Goal: Complete application form: Complete application form

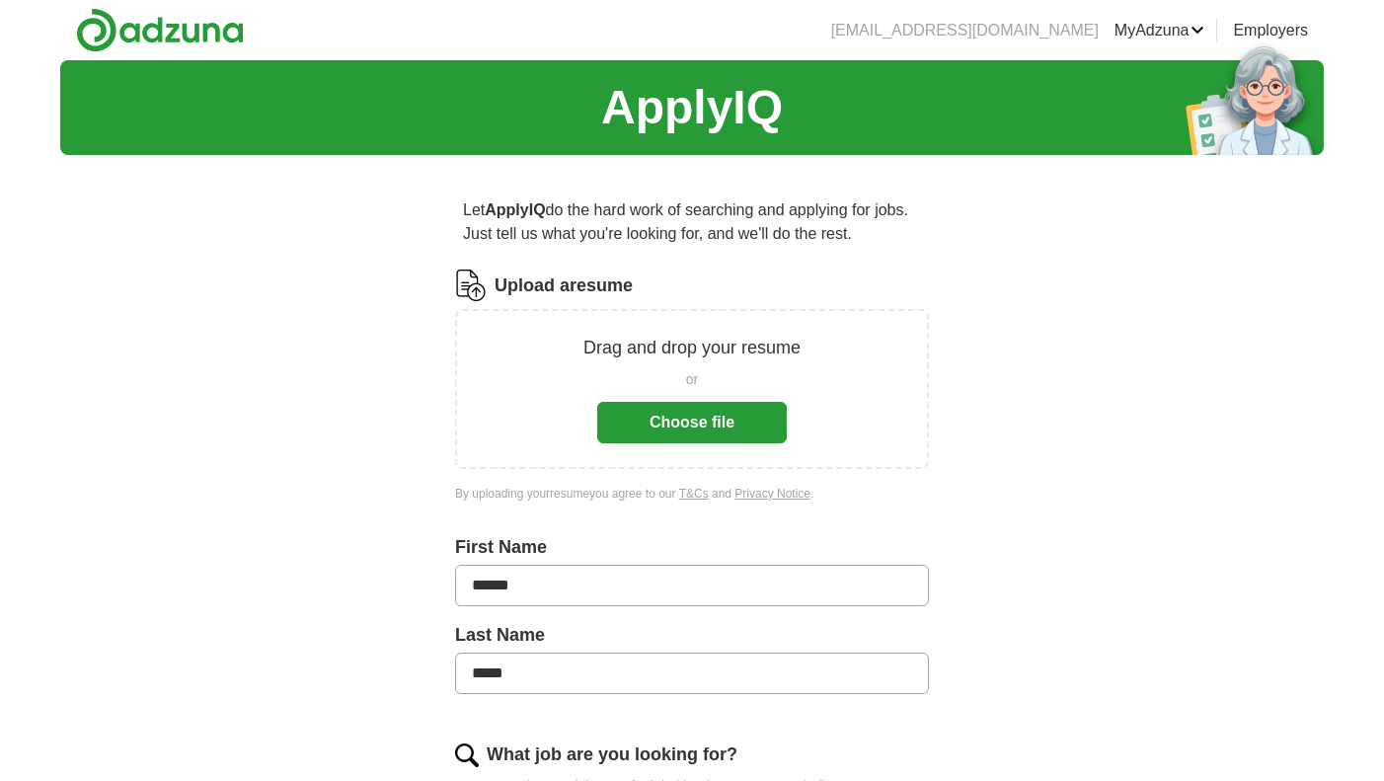
click at [748, 419] on button "Choose file" at bounding box center [692, 422] width 190 height 41
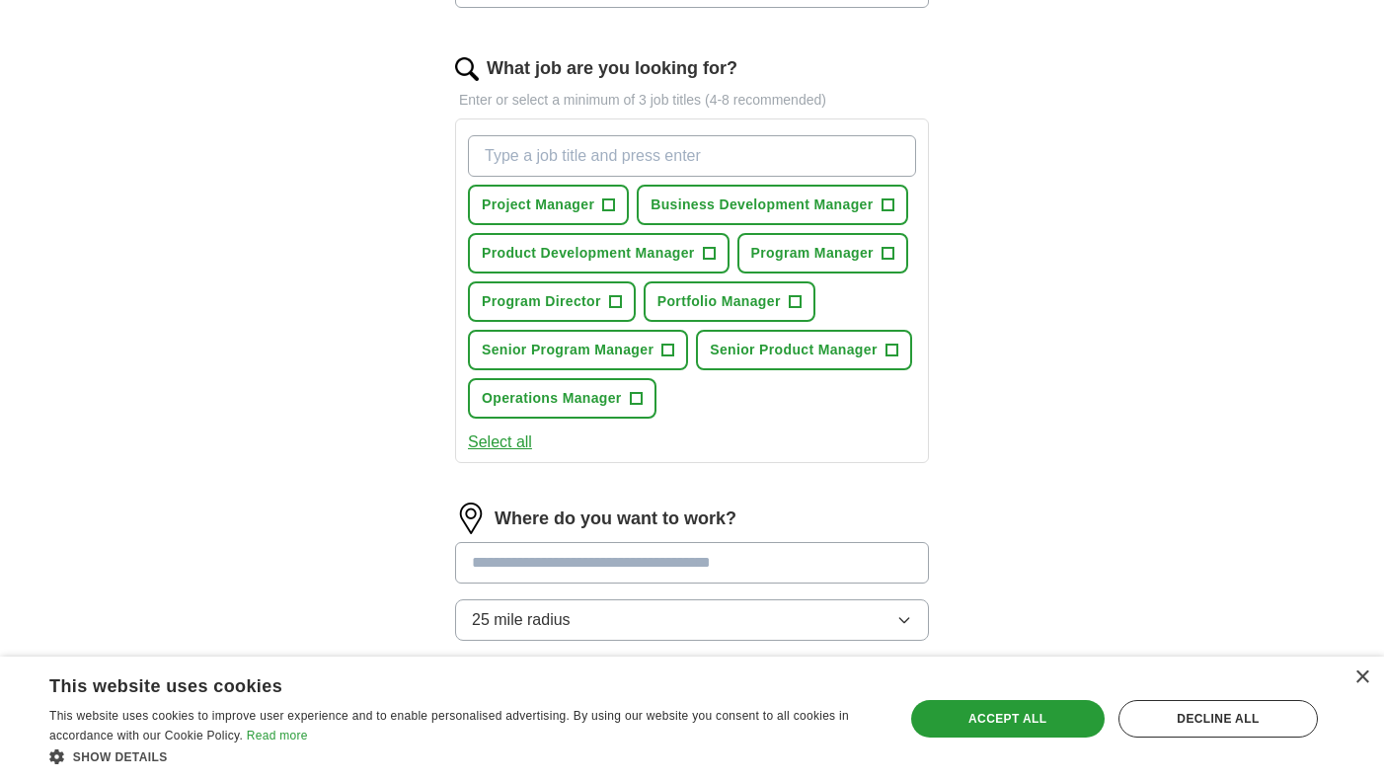
scroll to position [588, 0]
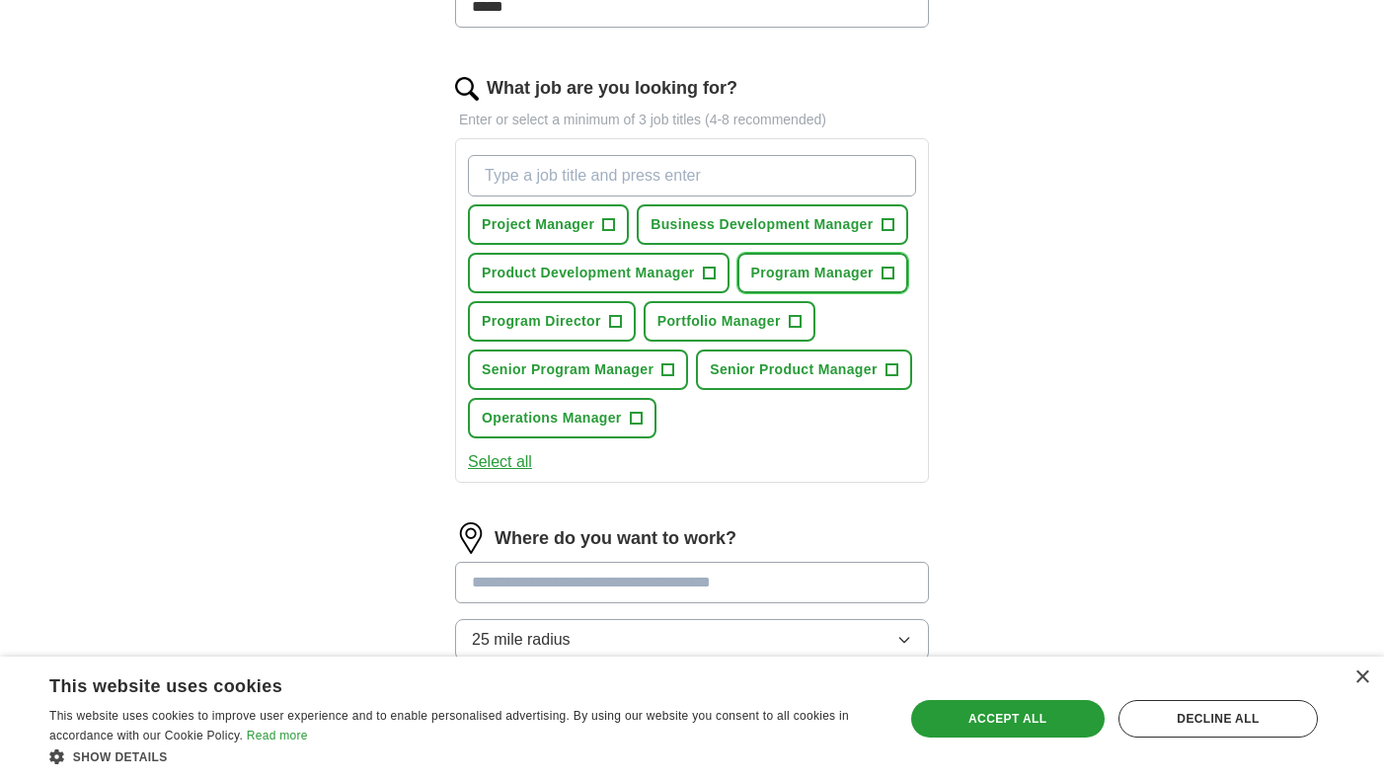
click at [892, 273] on span "+" at bounding box center [888, 274] width 12 height 16
click at [622, 324] on span "+" at bounding box center [615, 321] width 13 height 13
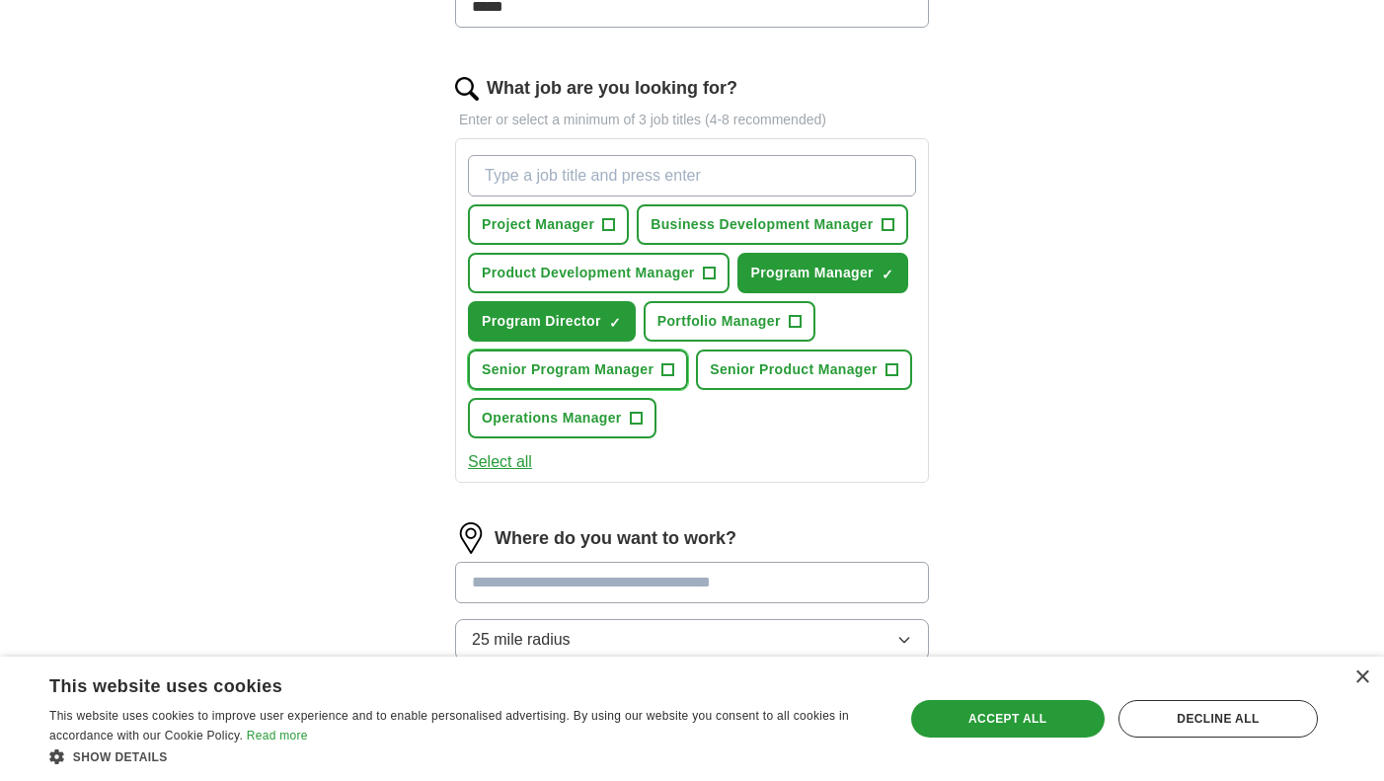
click at [676, 375] on button "Senior Program Manager +" at bounding box center [578, 370] width 220 height 40
click at [640, 418] on span "+" at bounding box center [636, 419] width 12 height 16
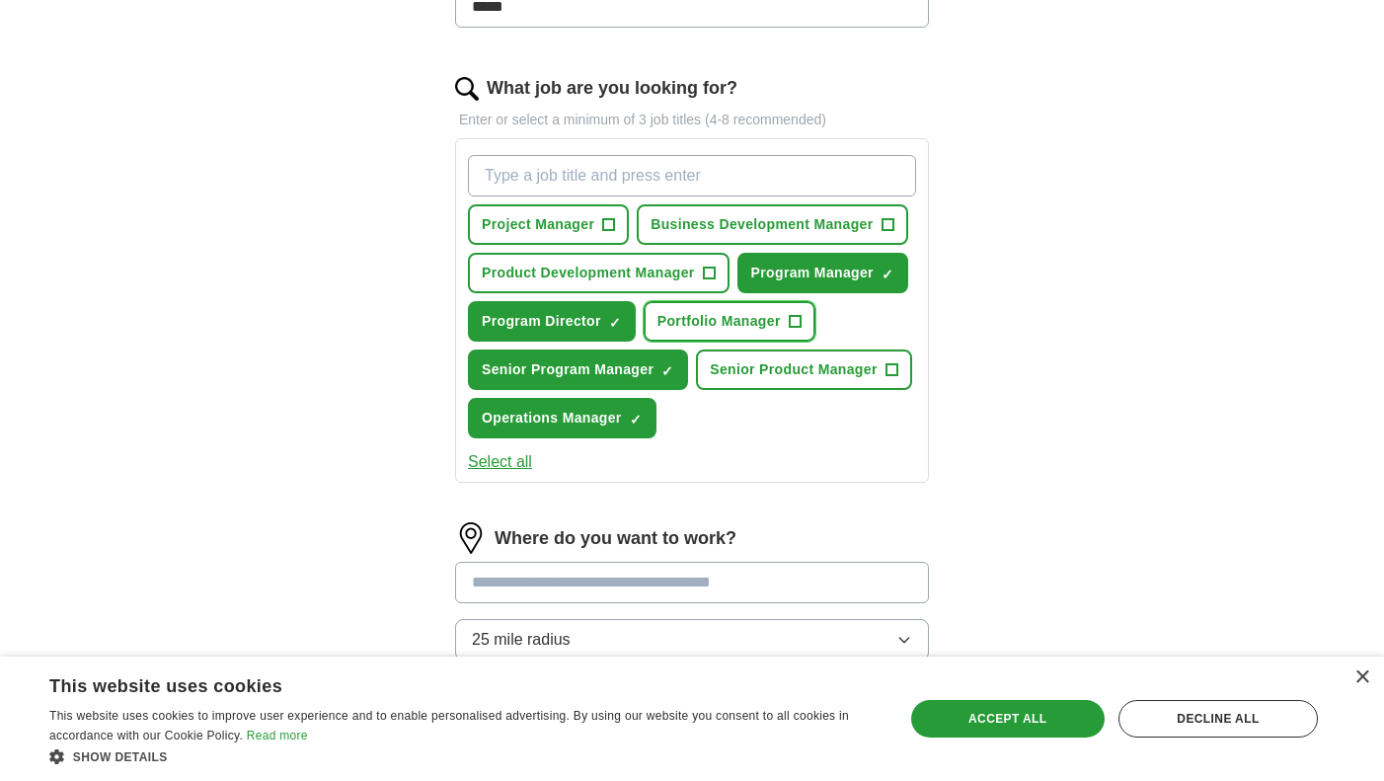
click at [798, 321] on span "+" at bounding box center [795, 322] width 12 height 16
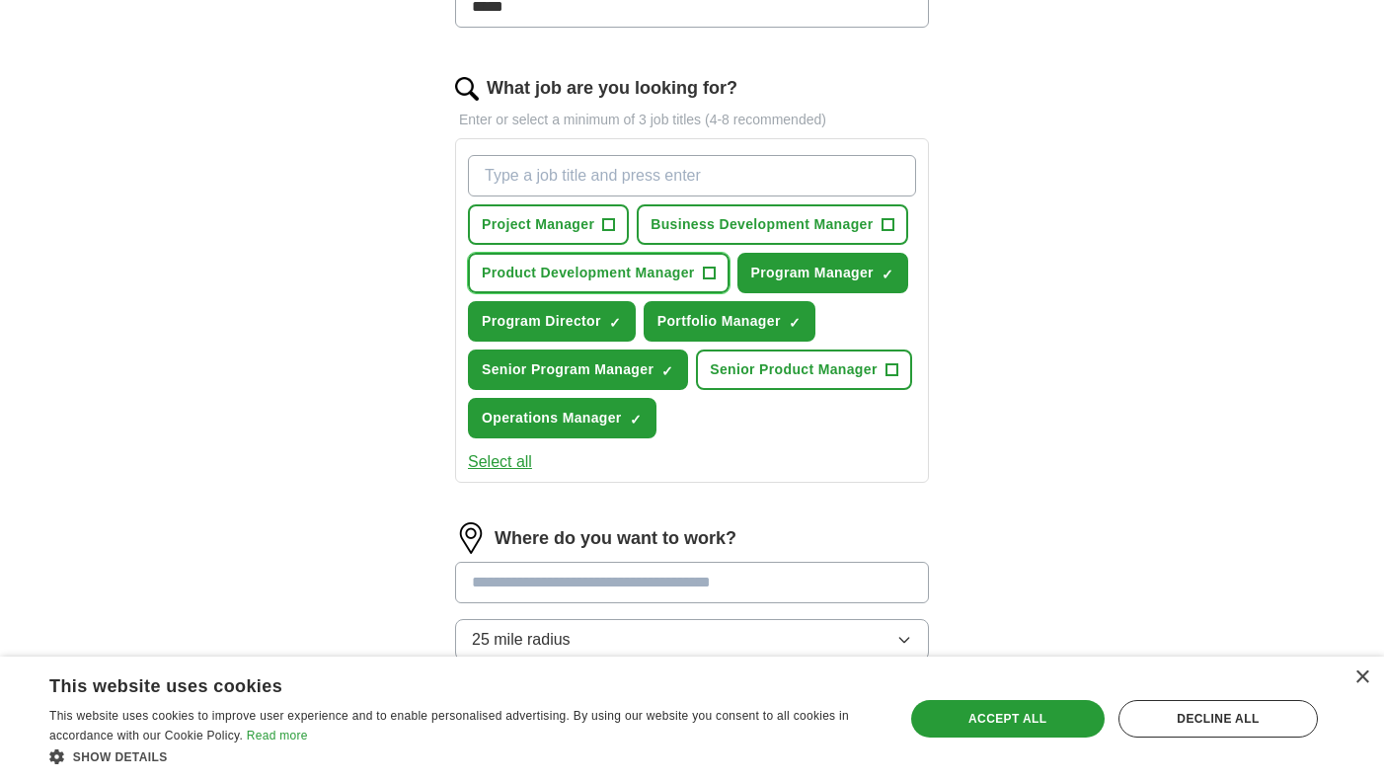
click at [699, 278] on button "Product Development Manager +" at bounding box center [599, 273] width 262 height 40
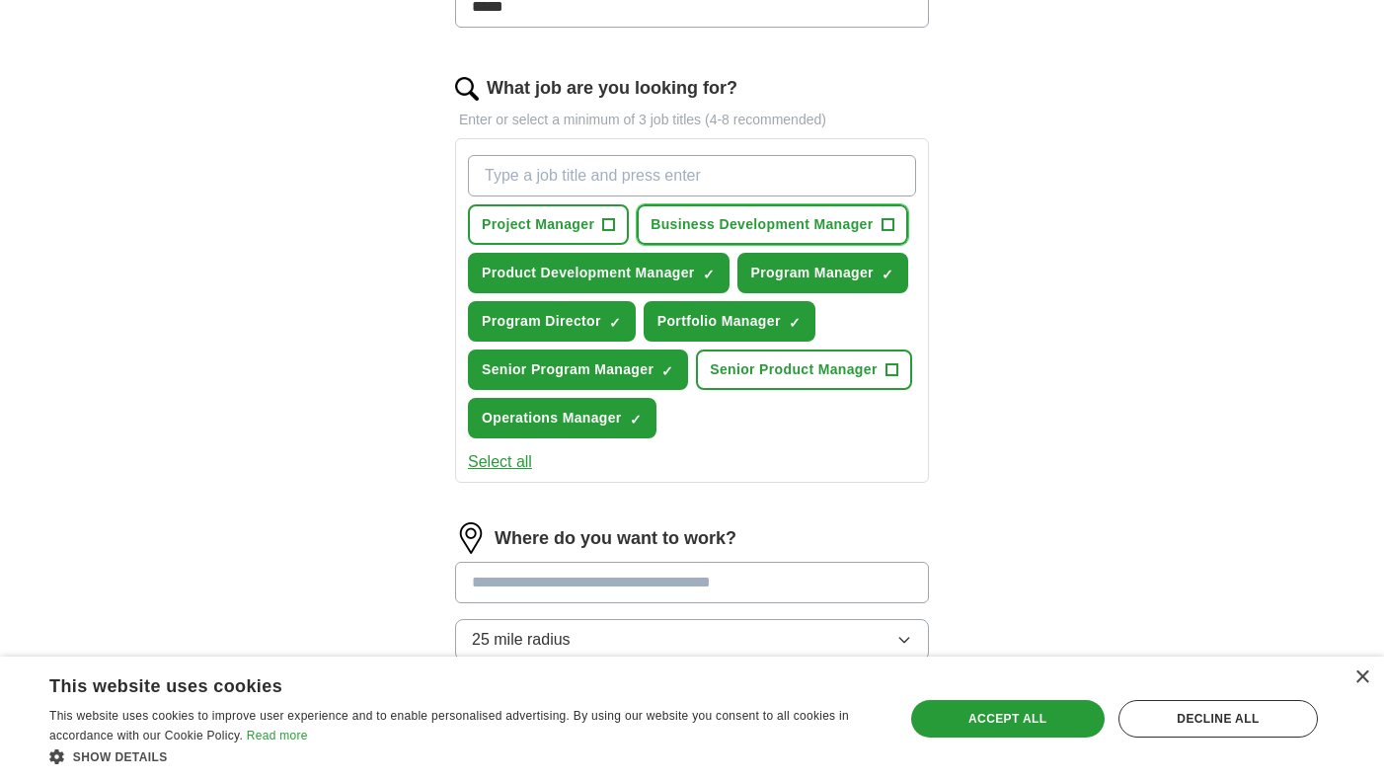
click at [889, 228] on span "+" at bounding box center [888, 225] width 12 height 16
click at [895, 373] on span "+" at bounding box center [892, 370] width 12 height 16
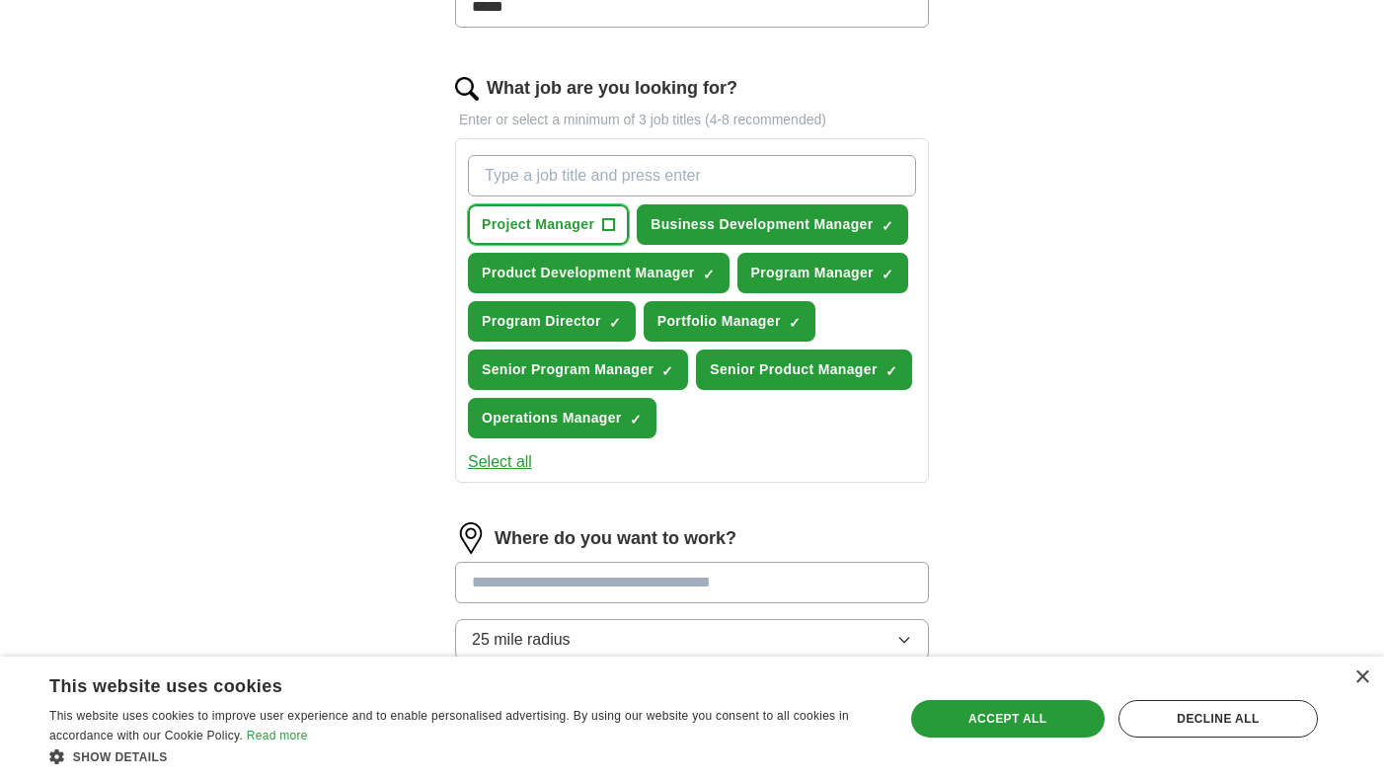
click at [606, 225] on span "+" at bounding box center [609, 225] width 12 height 16
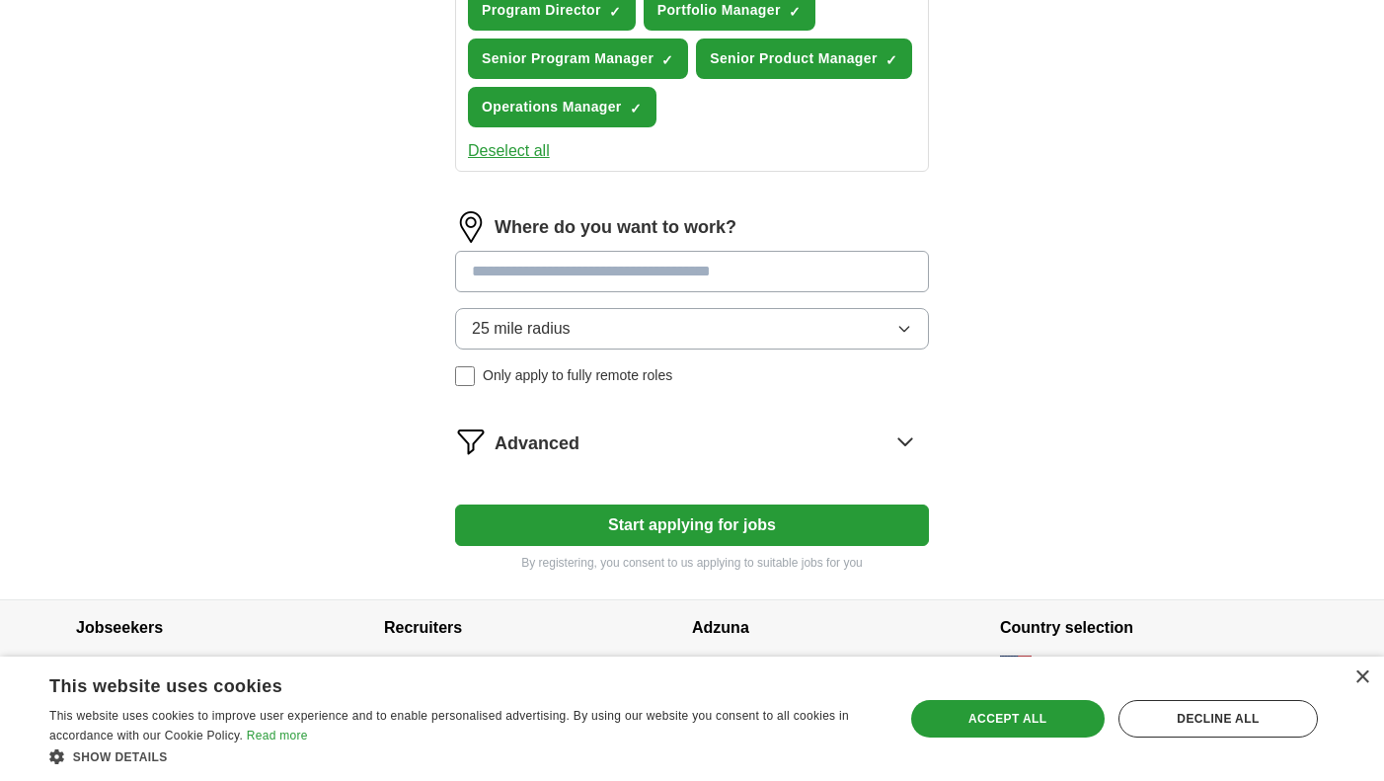
scroll to position [903, 0]
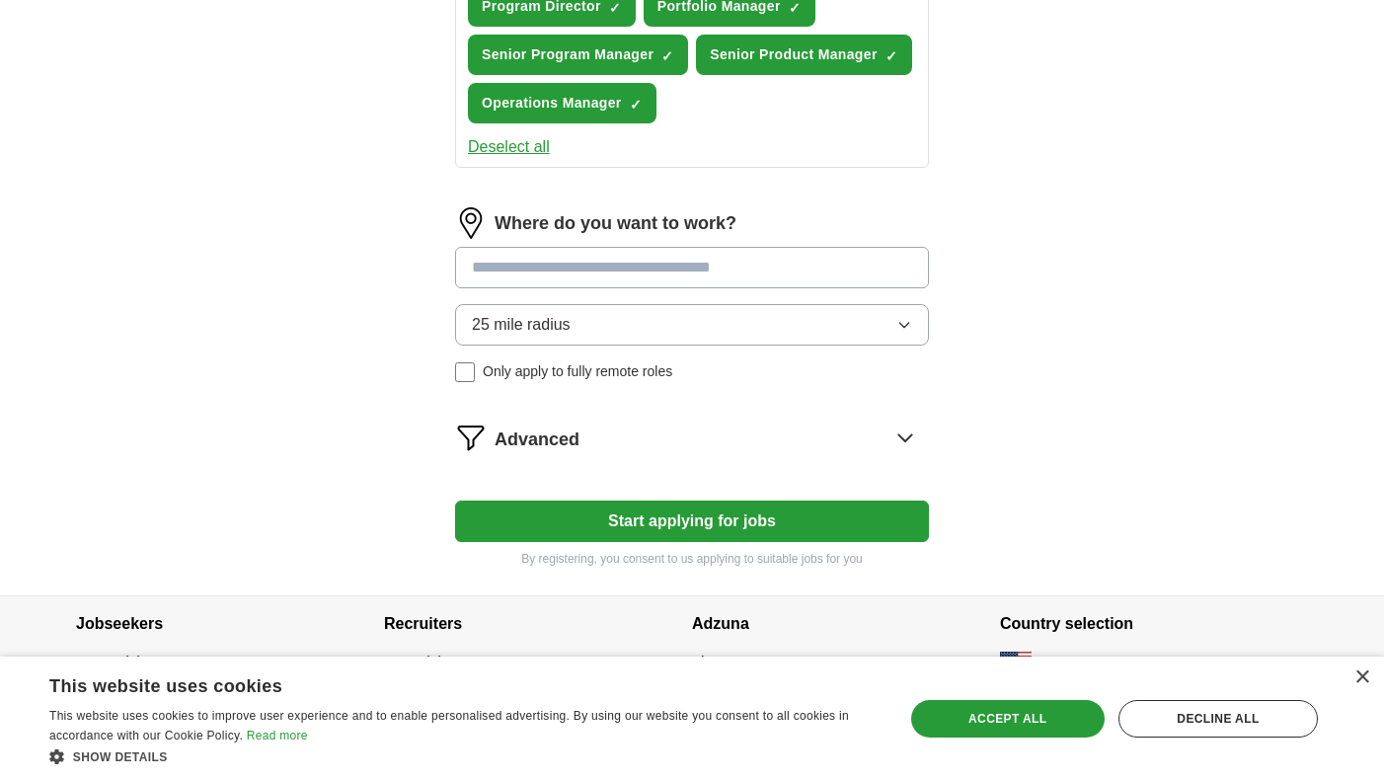
click at [502, 265] on input at bounding box center [692, 267] width 474 height 41
type input "******"
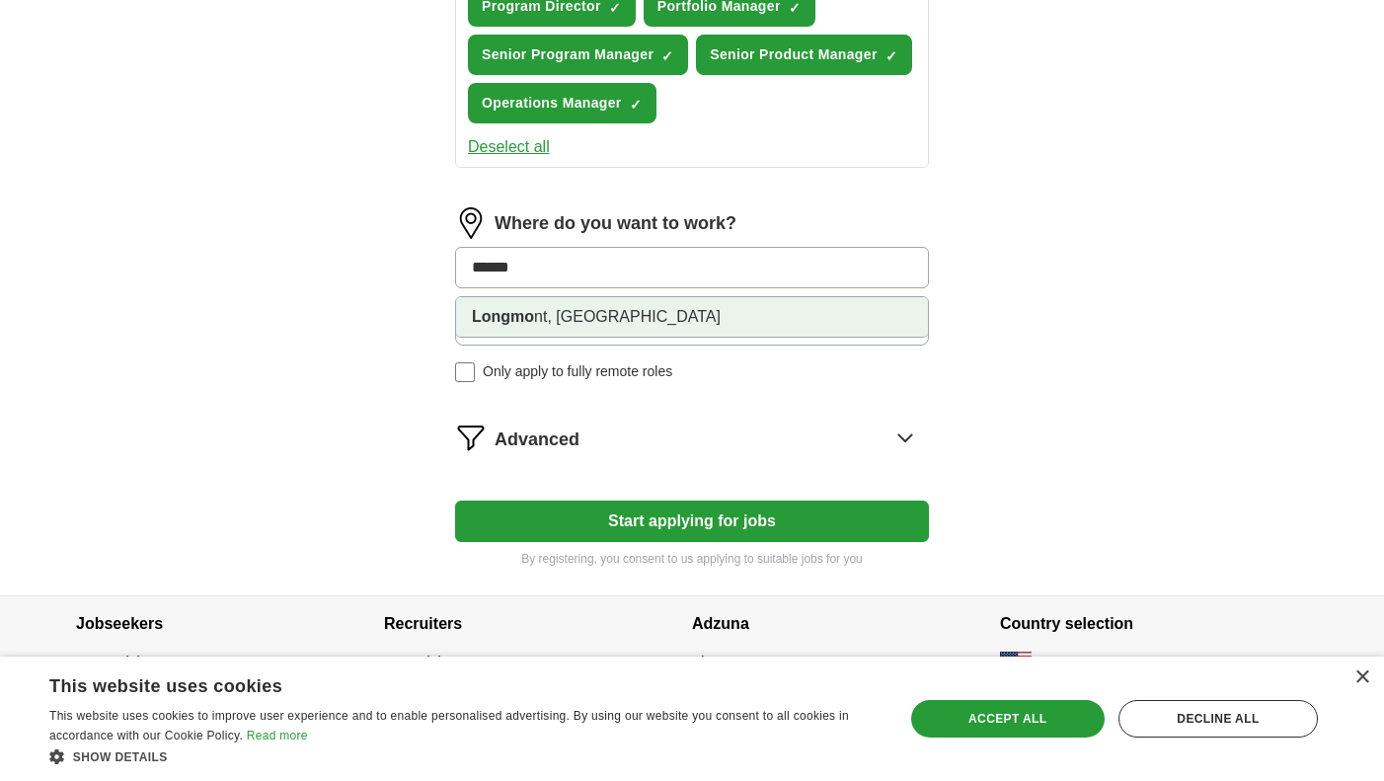
click at [515, 331] on li "Longmo nt, CO" at bounding box center [692, 316] width 472 height 39
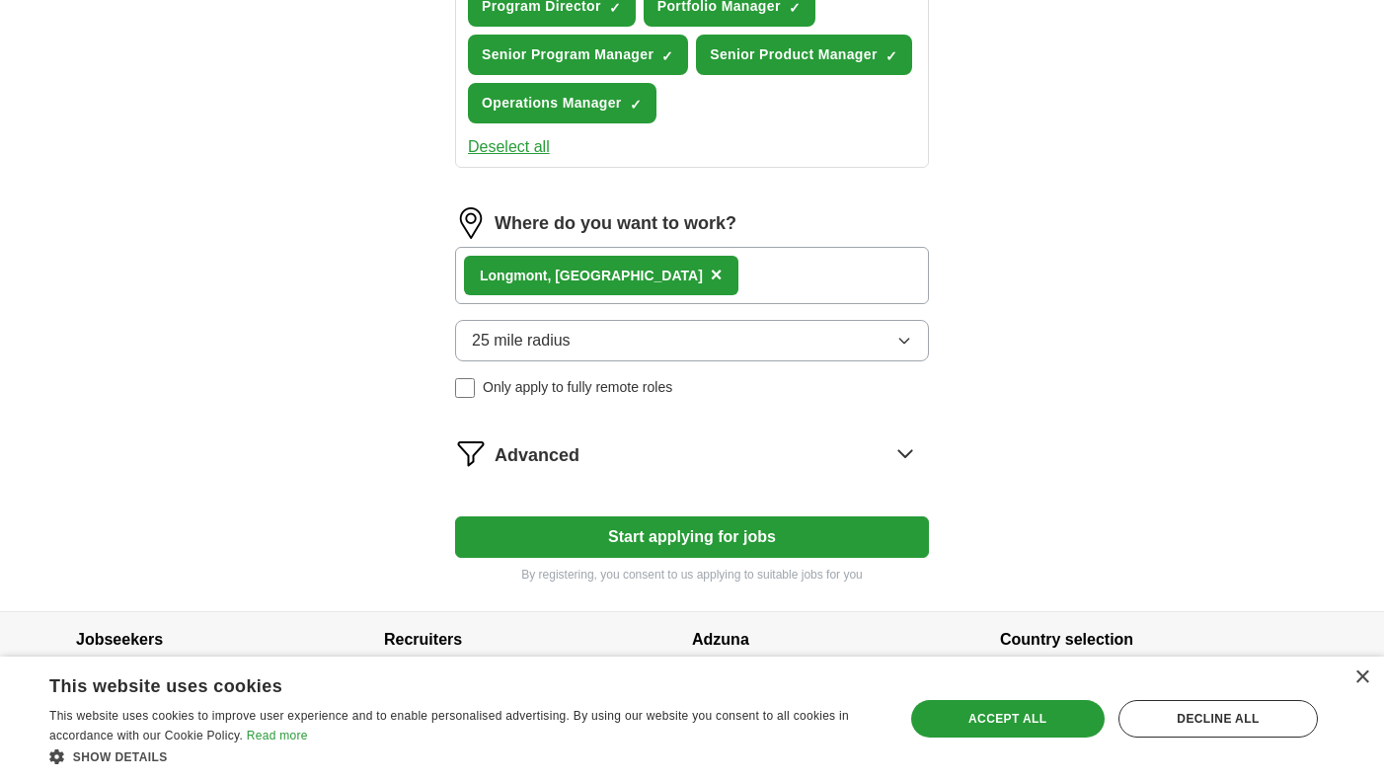
click at [607, 351] on button "25 mile radius" at bounding box center [692, 340] width 474 height 41
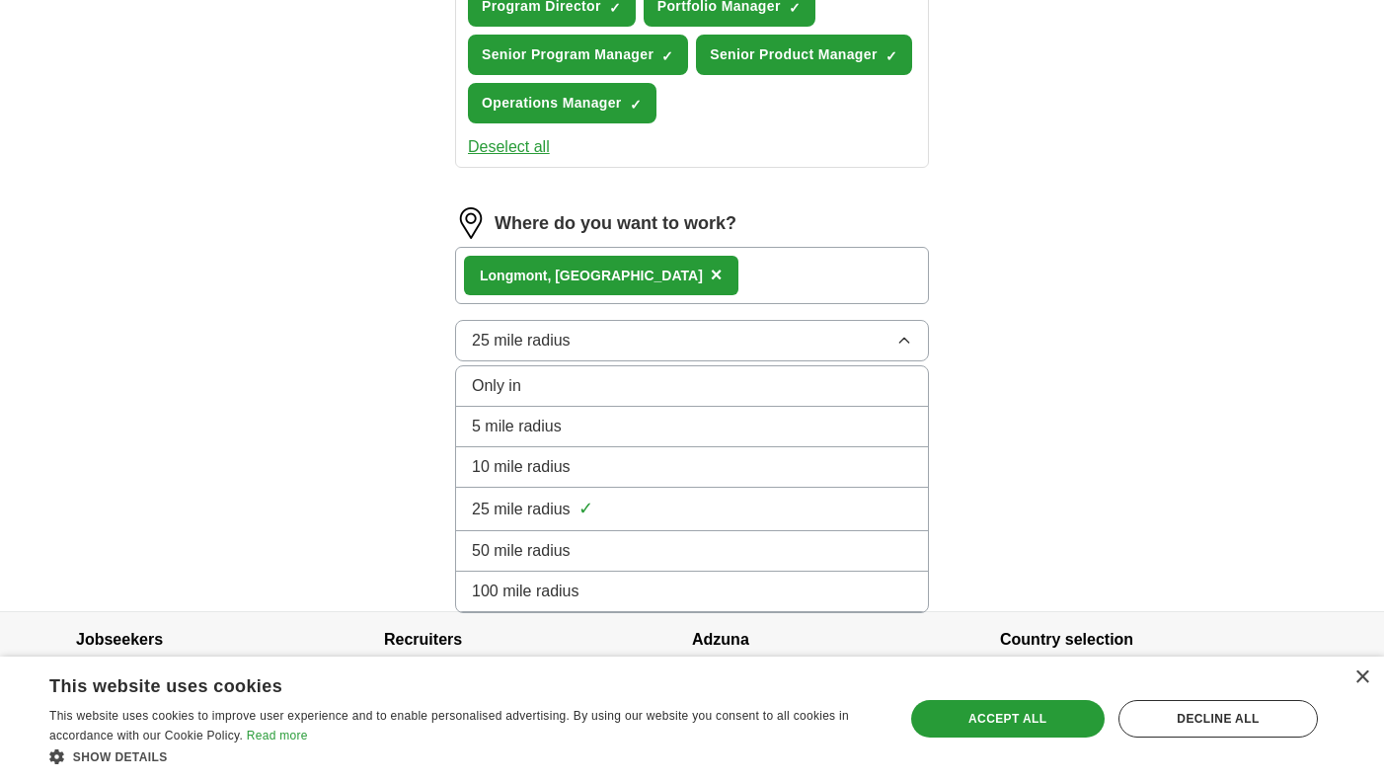
click at [539, 554] on span "50 mile radius" at bounding box center [521, 551] width 99 height 24
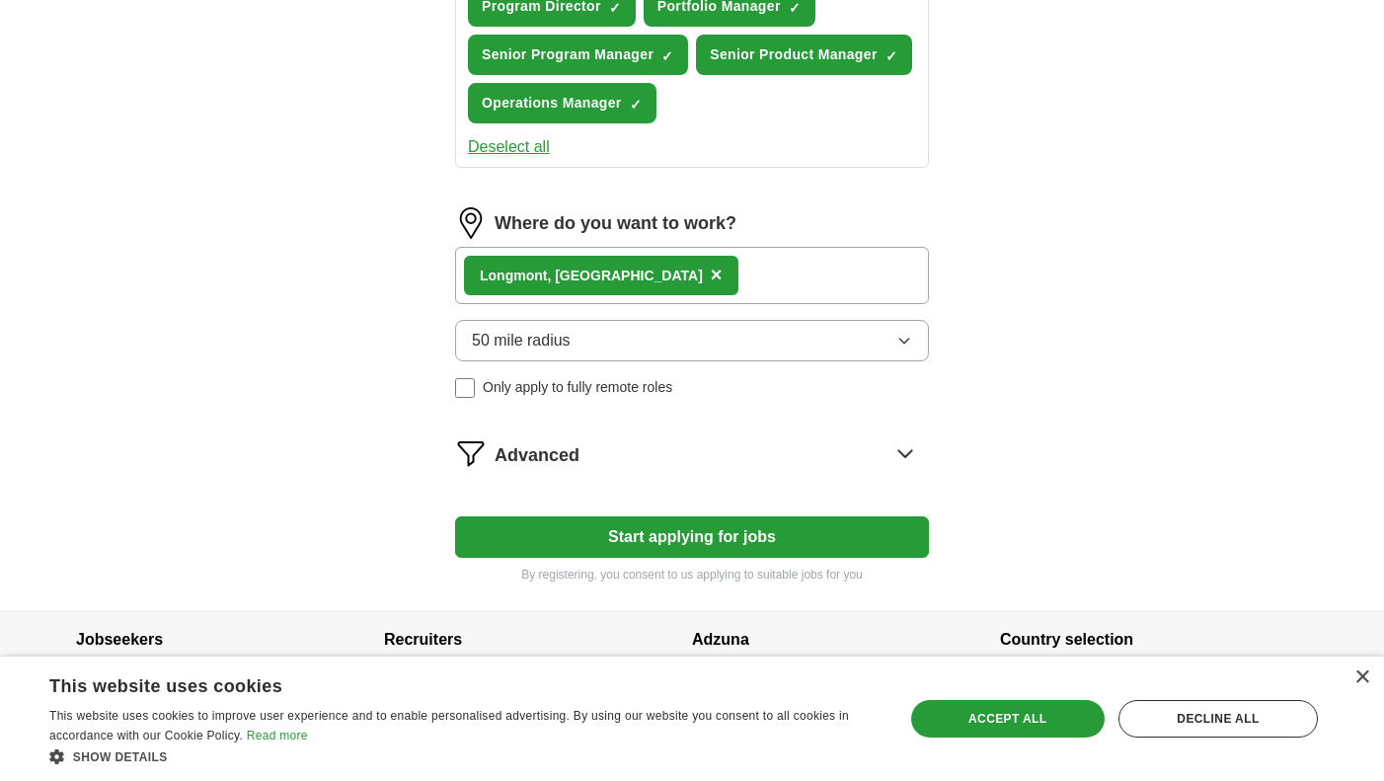
click at [606, 456] on div "Advanced" at bounding box center [712, 453] width 434 height 32
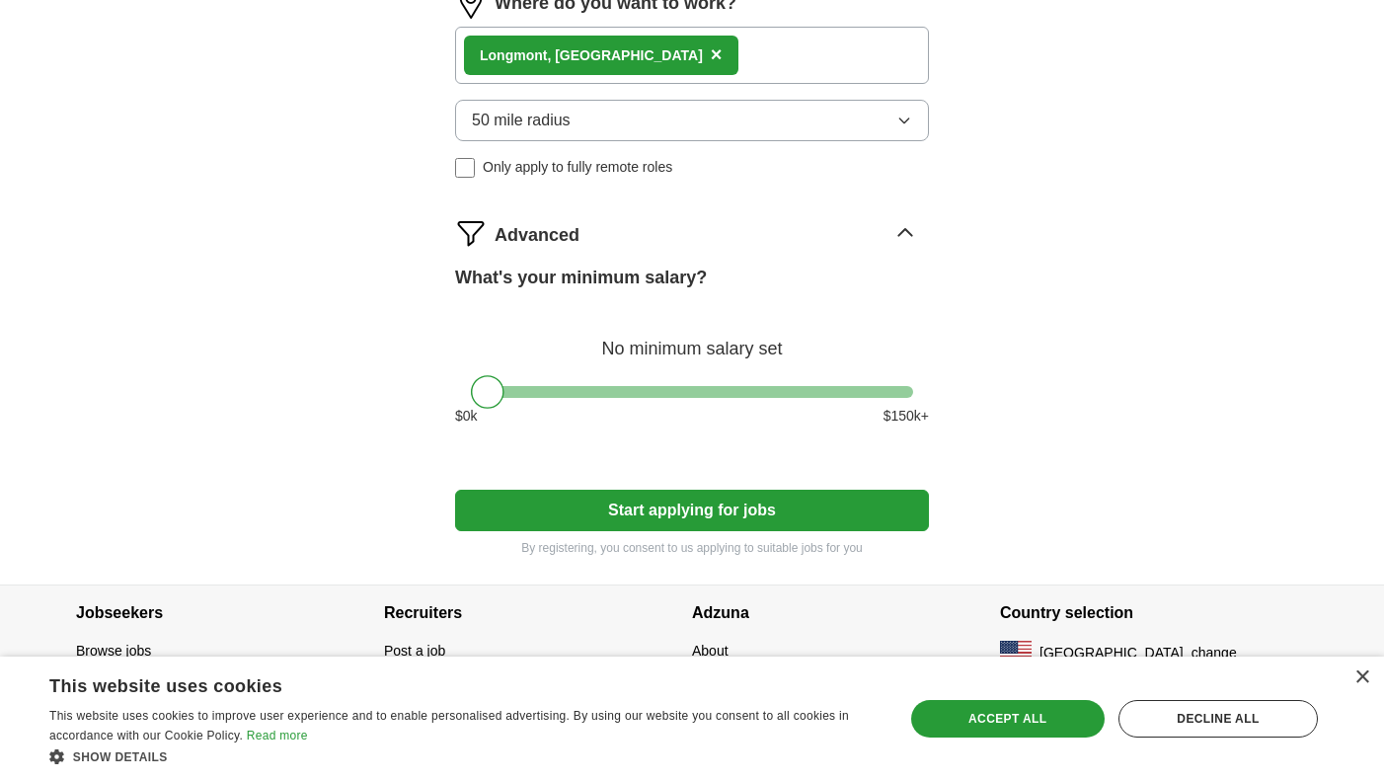
scroll to position [1127, 0]
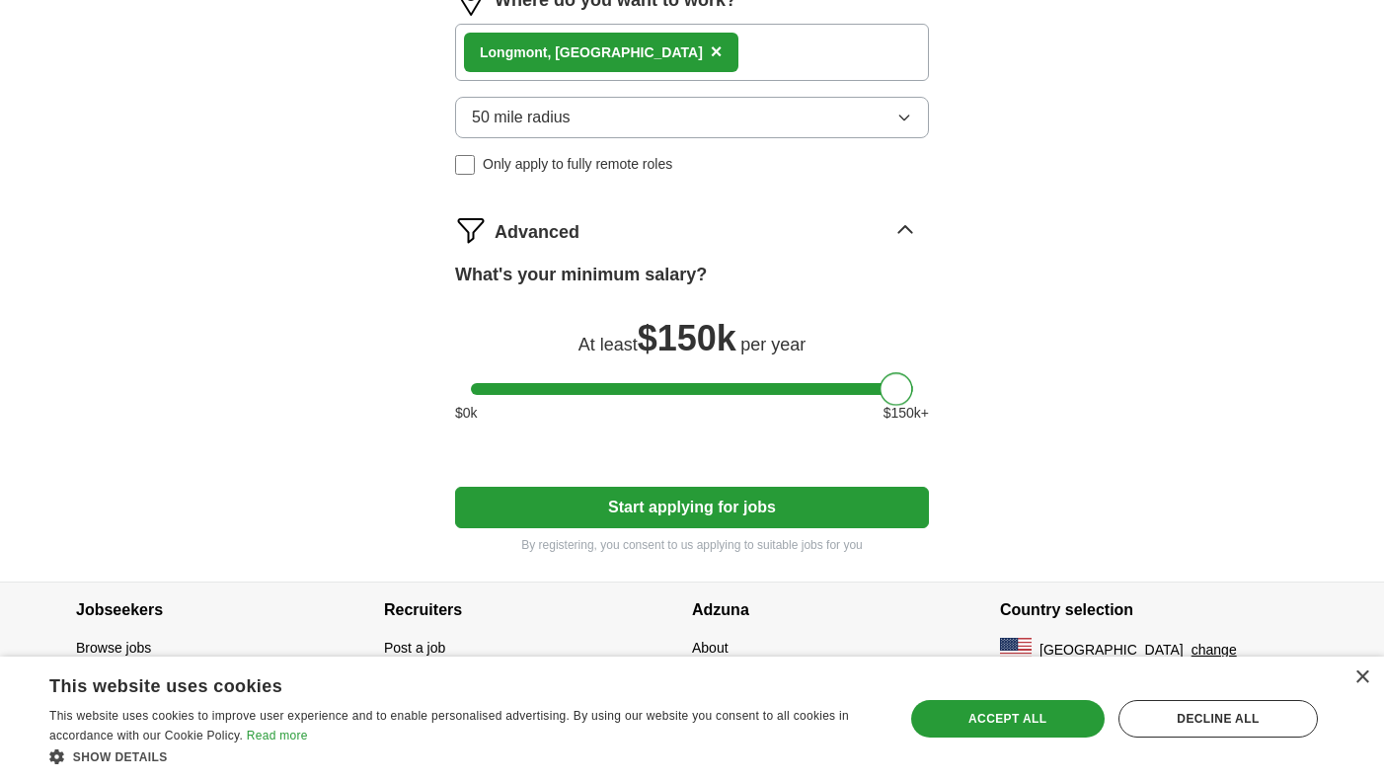
drag, startPoint x: 486, startPoint y: 394, endPoint x: 895, endPoint y: 408, distance: 409.0
click at [895, 408] on div "What's your minimum salary? At least $ 150k per year $ 0 k $ 150 k+" at bounding box center [692, 351] width 474 height 178
click at [744, 508] on button "Start applying for jobs" at bounding box center [692, 507] width 474 height 41
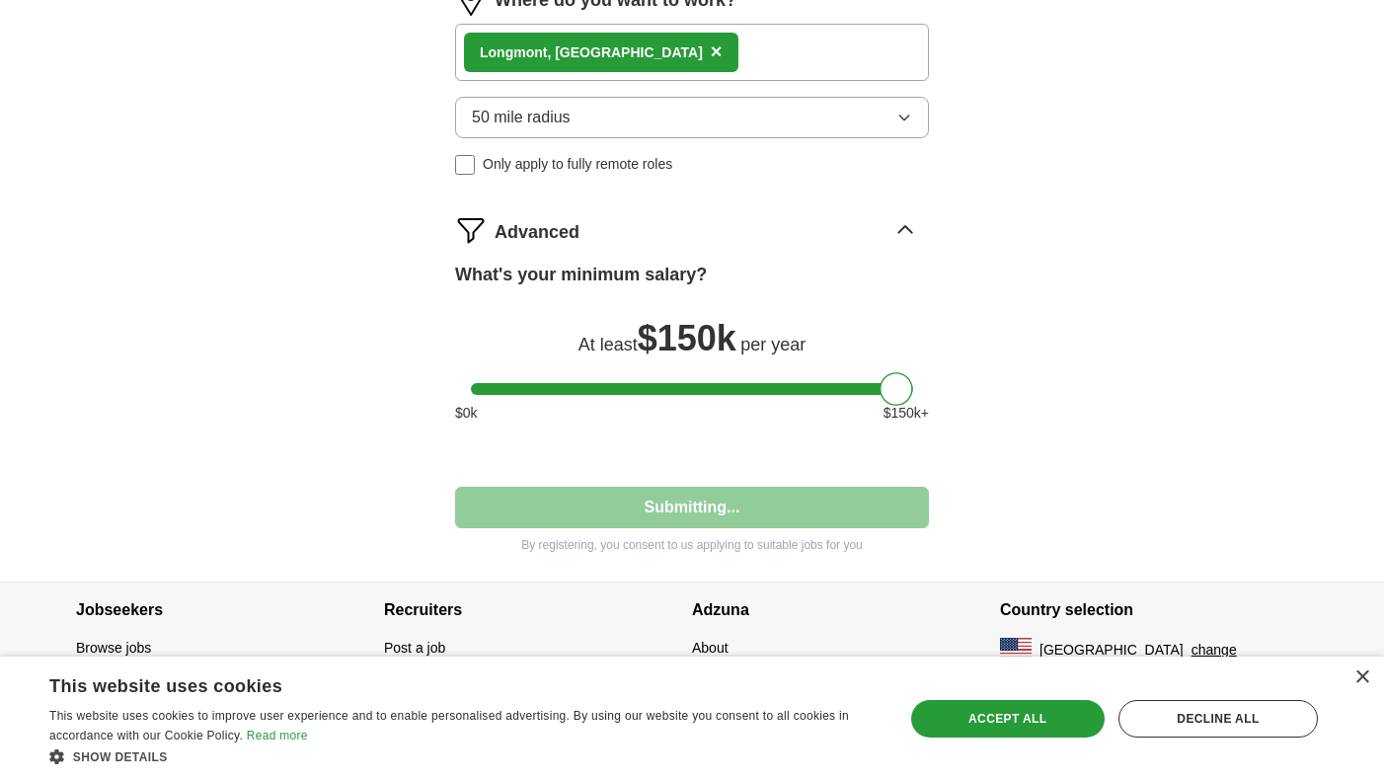
select select "**"
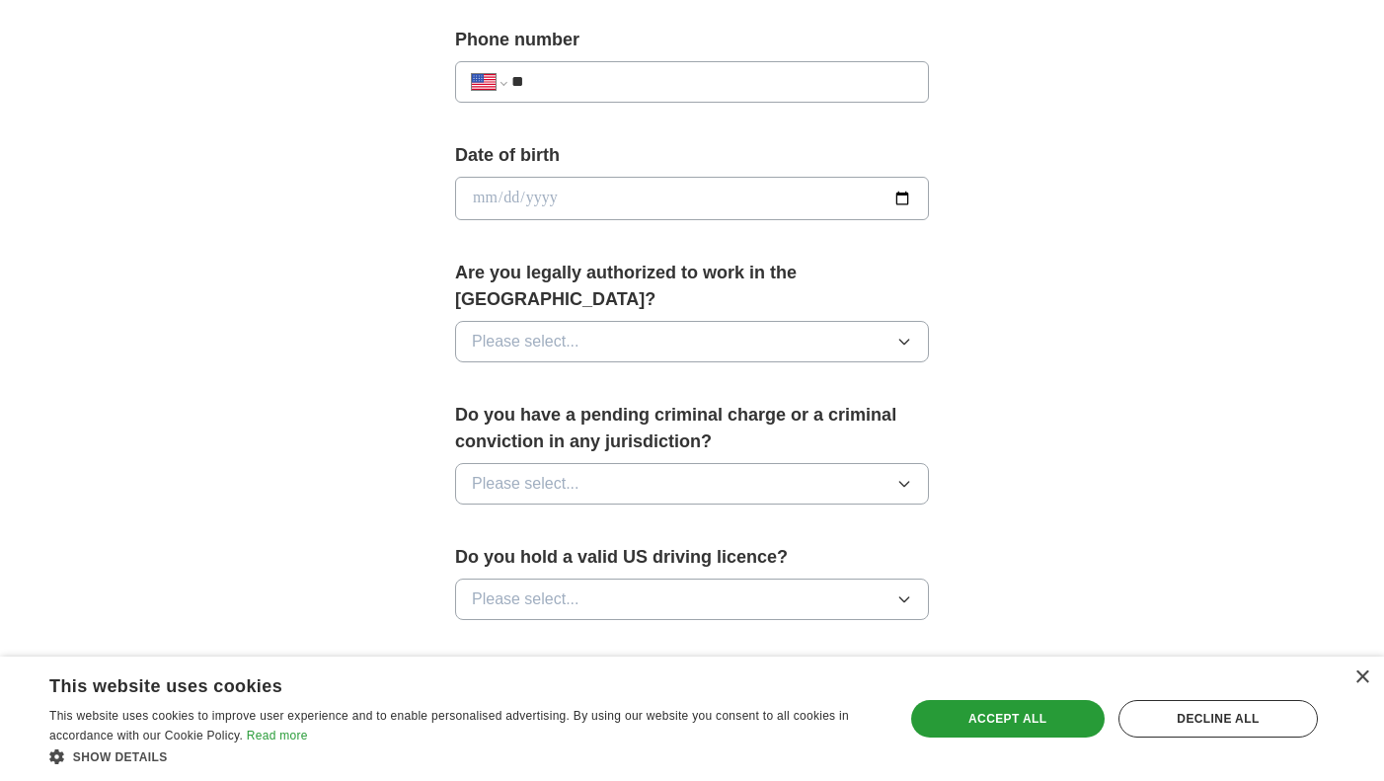
scroll to position [777, 0]
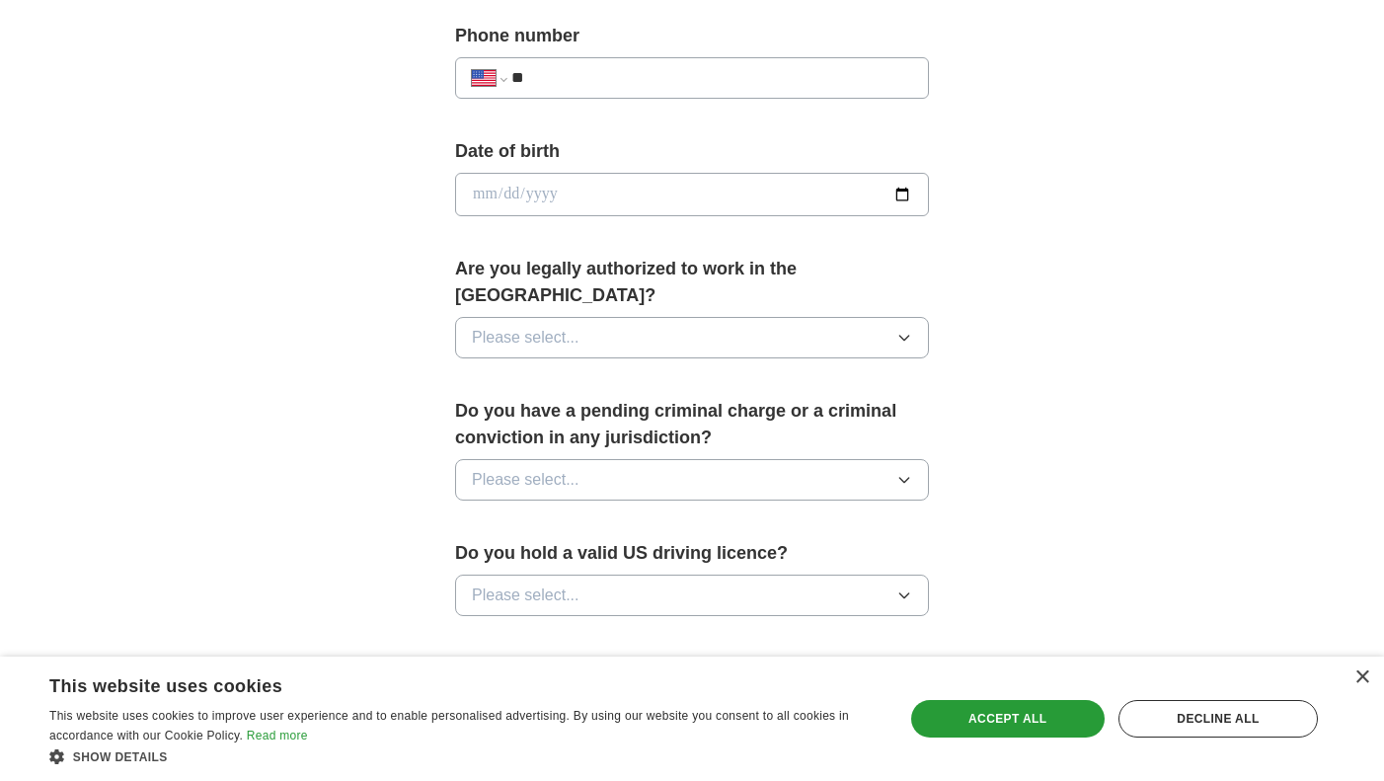
click at [819, 459] on button "Please select..." at bounding box center [692, 479] width 474 height 41
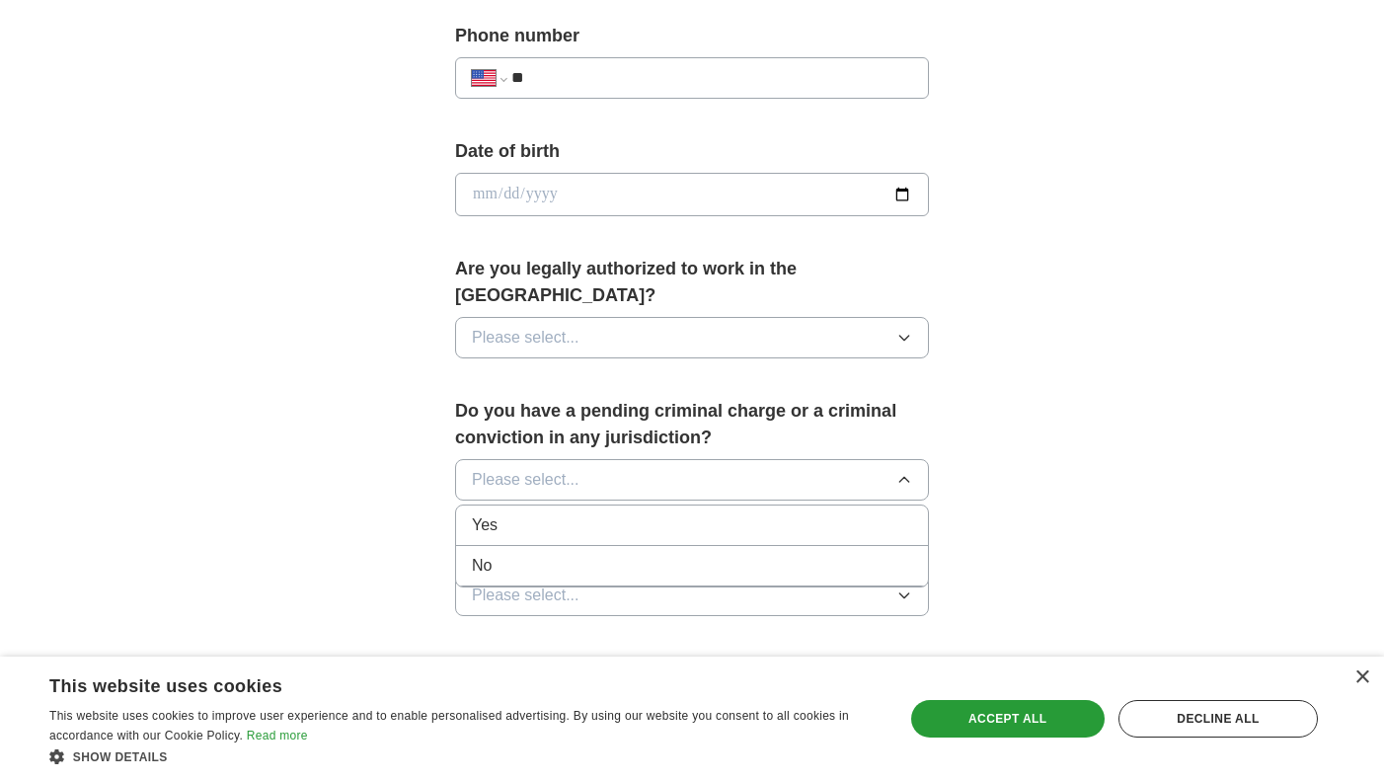
click at [784, 554] on div "No" at bounding box center [692, 566] width 440 height 24
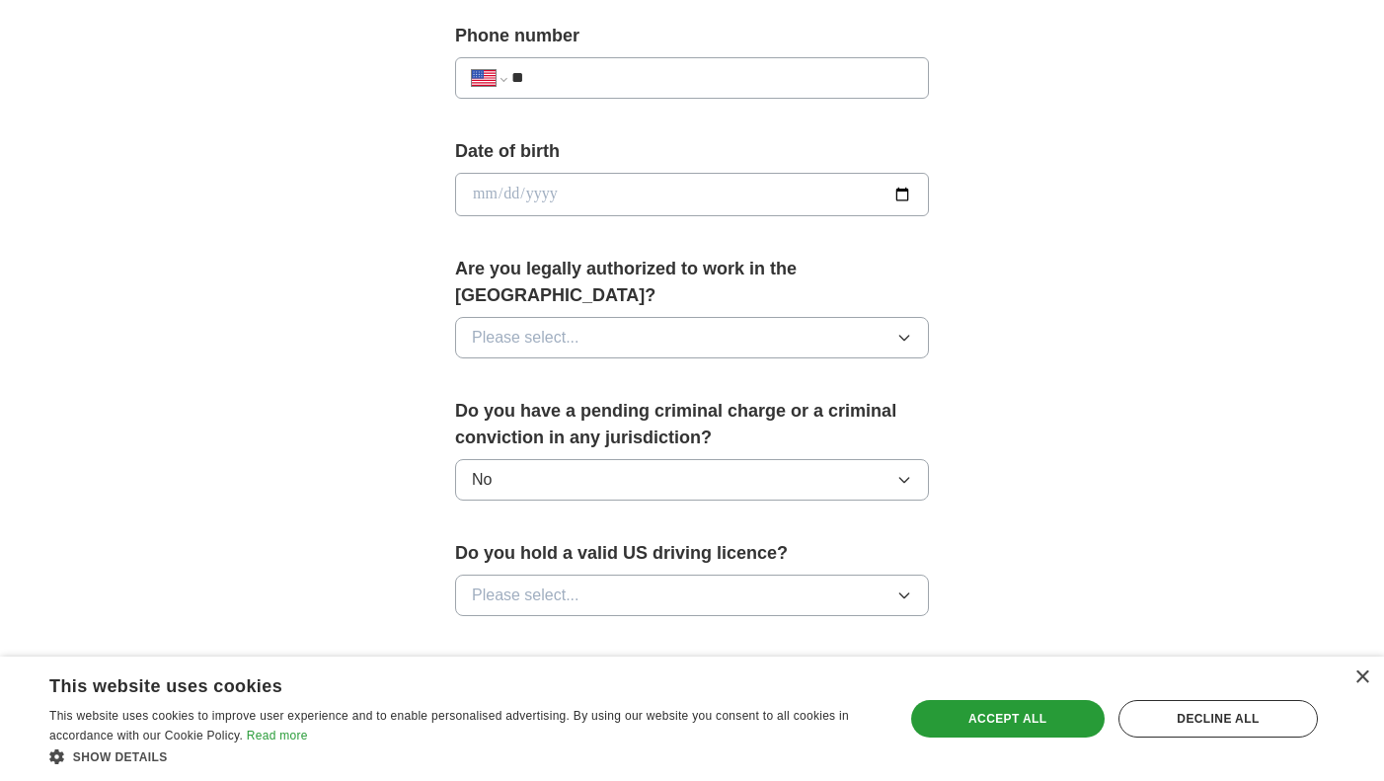
click at [784, 575] on button "Please select..." at bounding box center [692, 595] width 474 height 41
click at [775, 621] on li "Yes" at bounding box center [692, 641] width 472 height 40
click at [804, 317] on button "Please select..." at bounding box center [692, 337] width 474 height 41
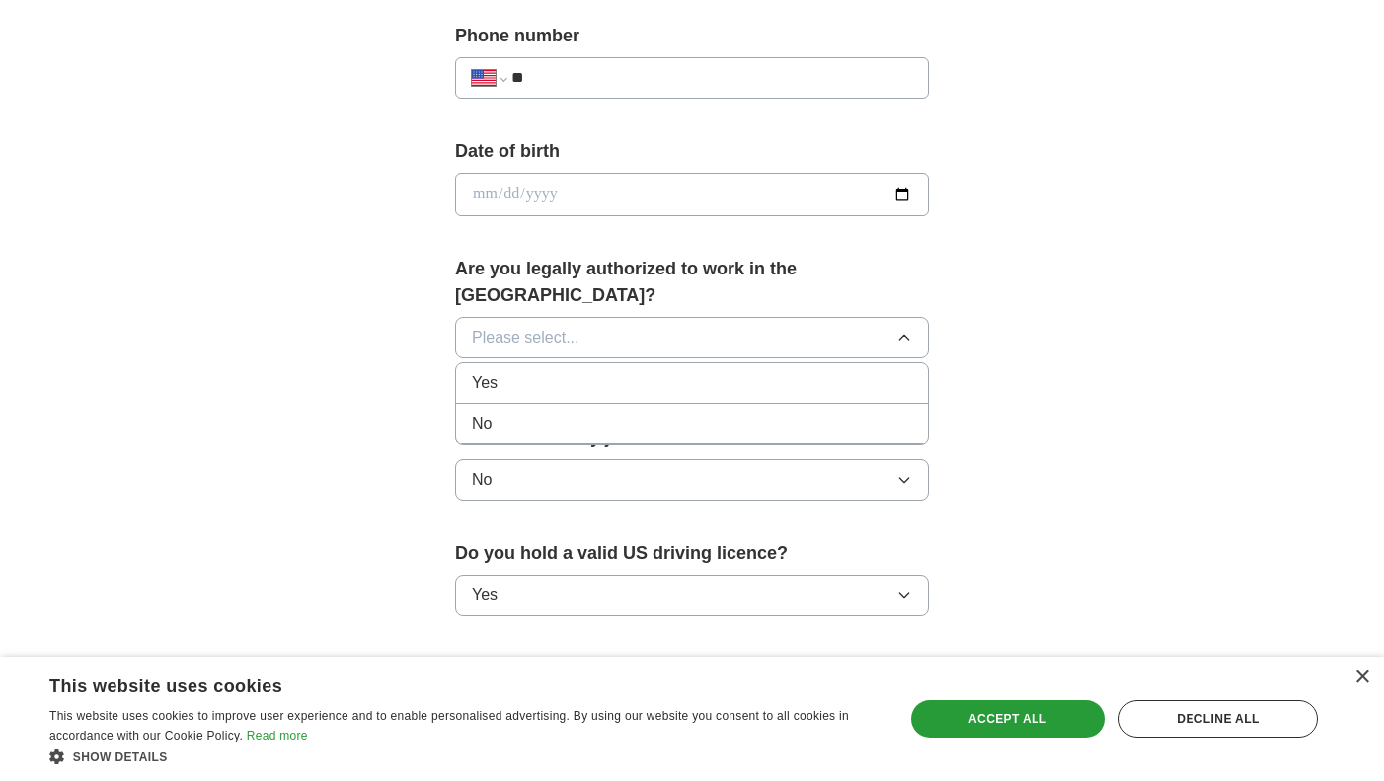
click at [794, 371] on div "Yes" at bounding box center [692, 383] width 440 height 24
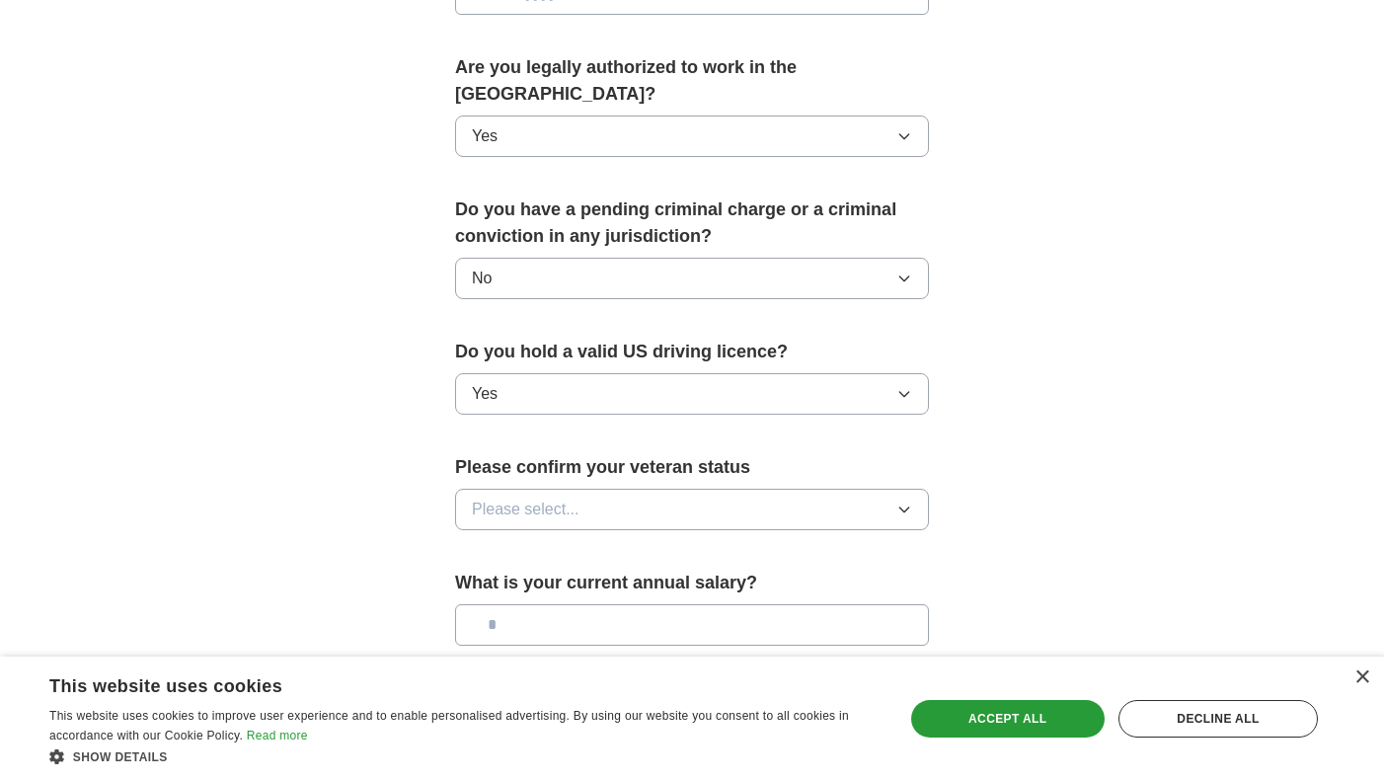
scroll to position [983, 0]
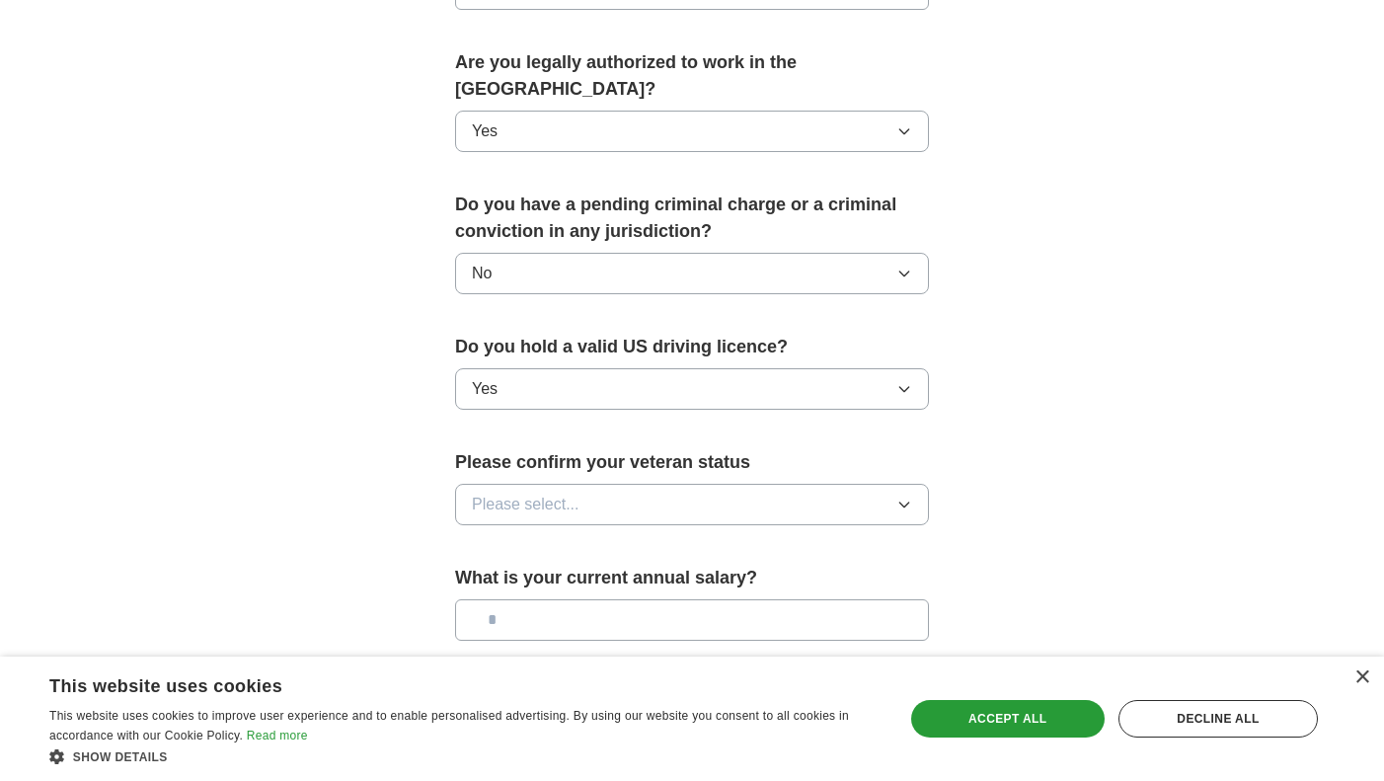
click at [878, 484] on button "Please select..." at bounding box center [692, 504] width 474 height 41
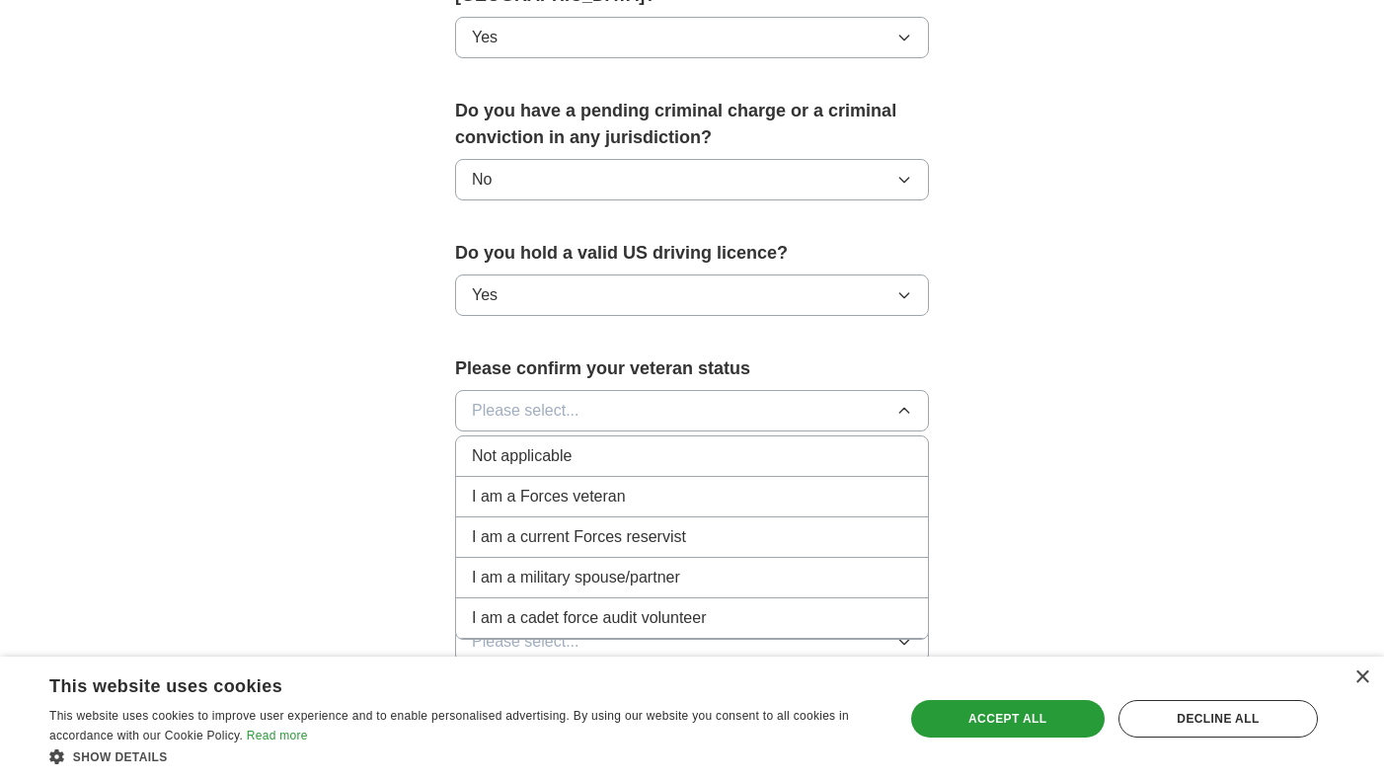
scroll to position [1078, 0]
click at [837, 484] on div "I am a Forces veteran" at bounding box center [692, 496] width 440 height 24
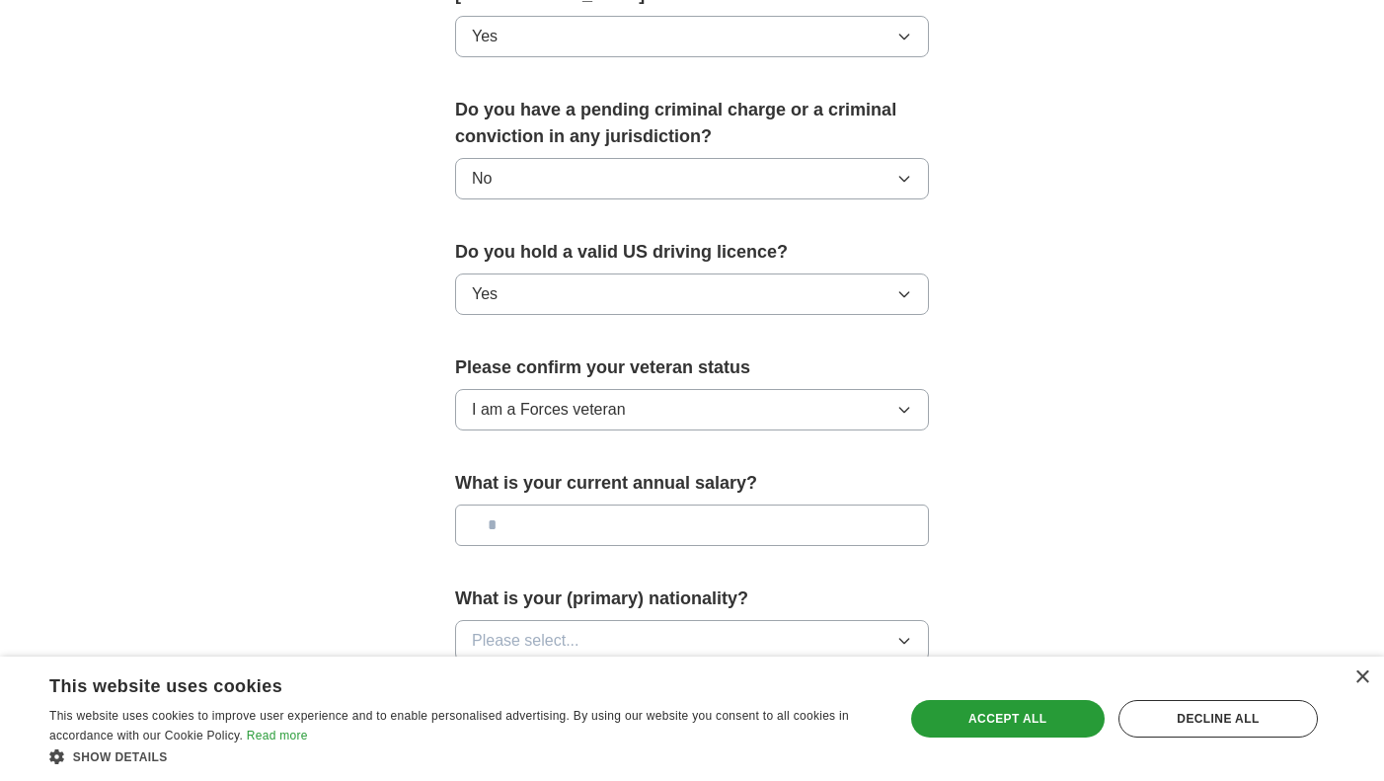
click at [827, 620] on button "Please select..." at bounding box center [692, 640] width 474 height 41
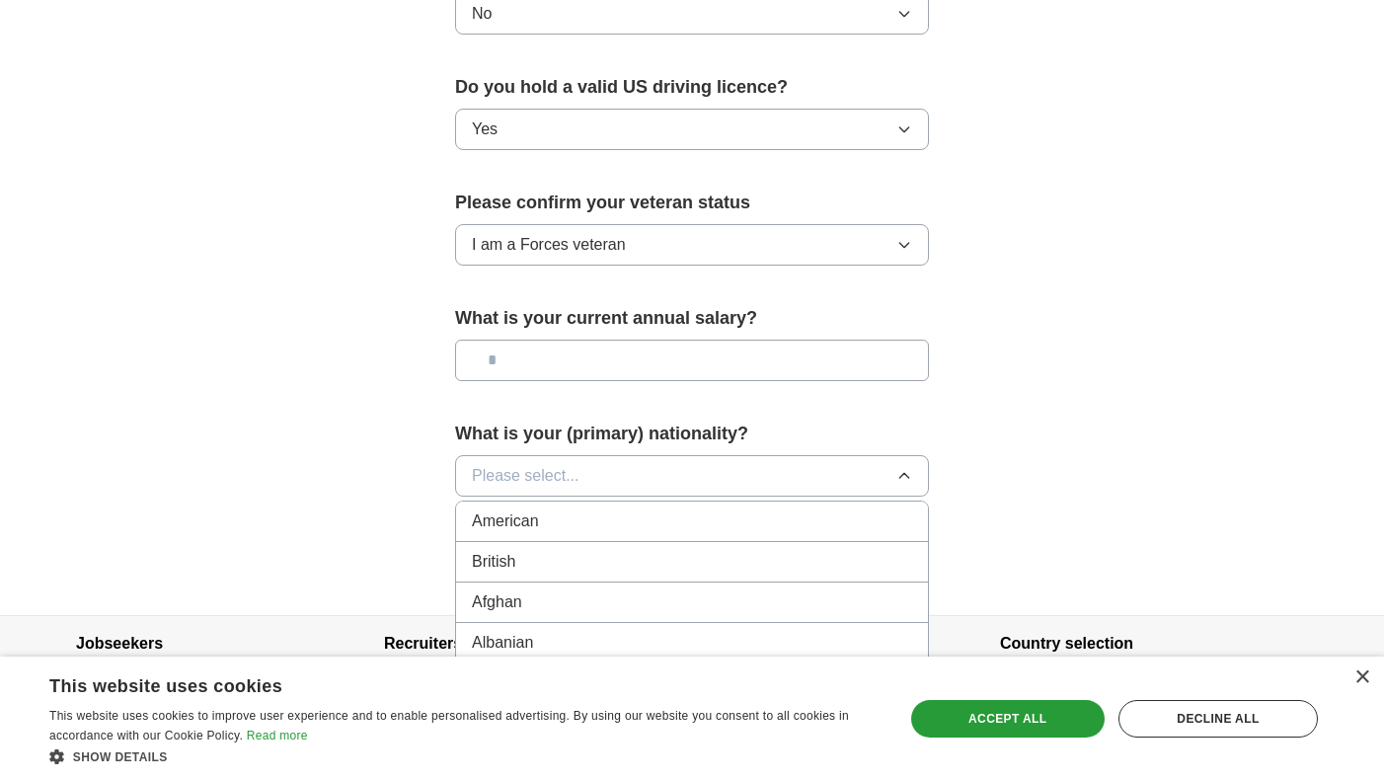
scroll to position [1250, 0]
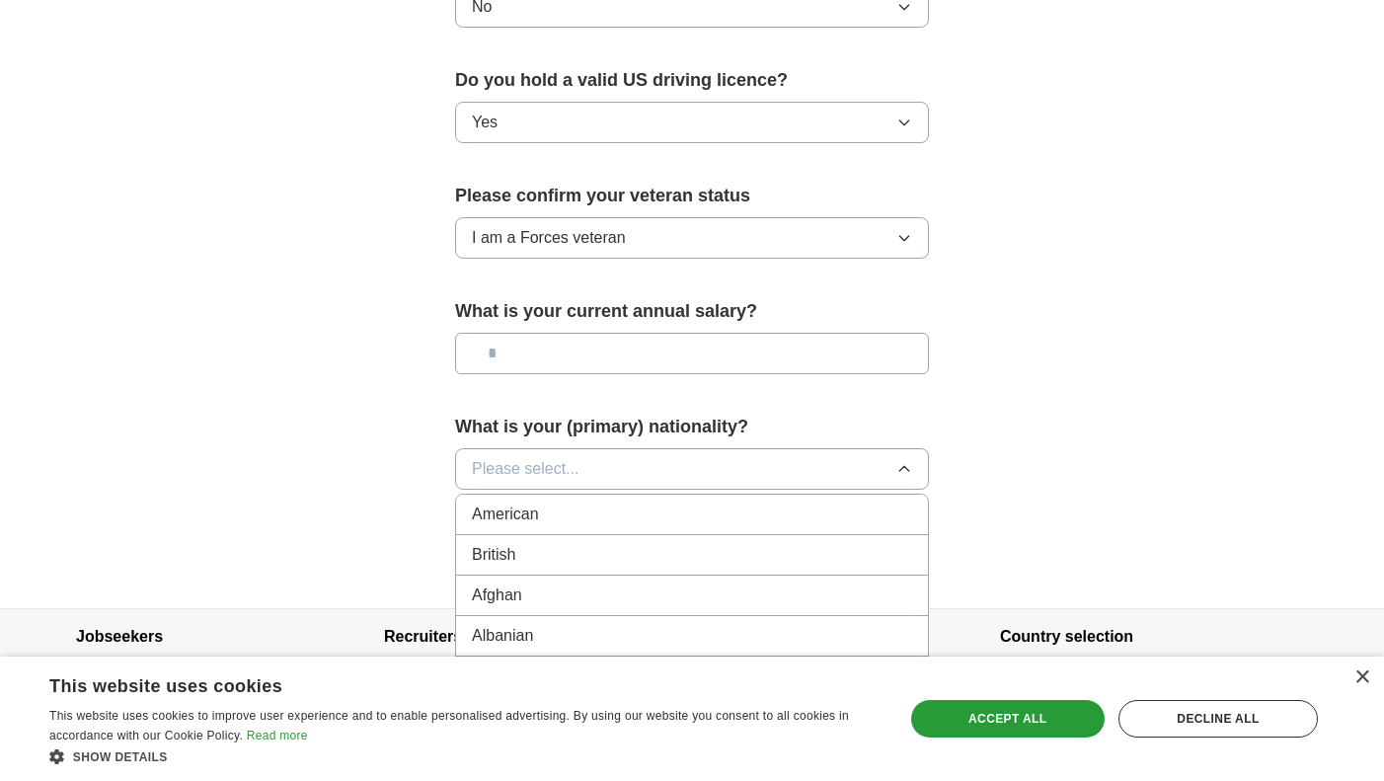
click at [806, 503] on div "American" at bounding box center [692, 515] width 440 height 24
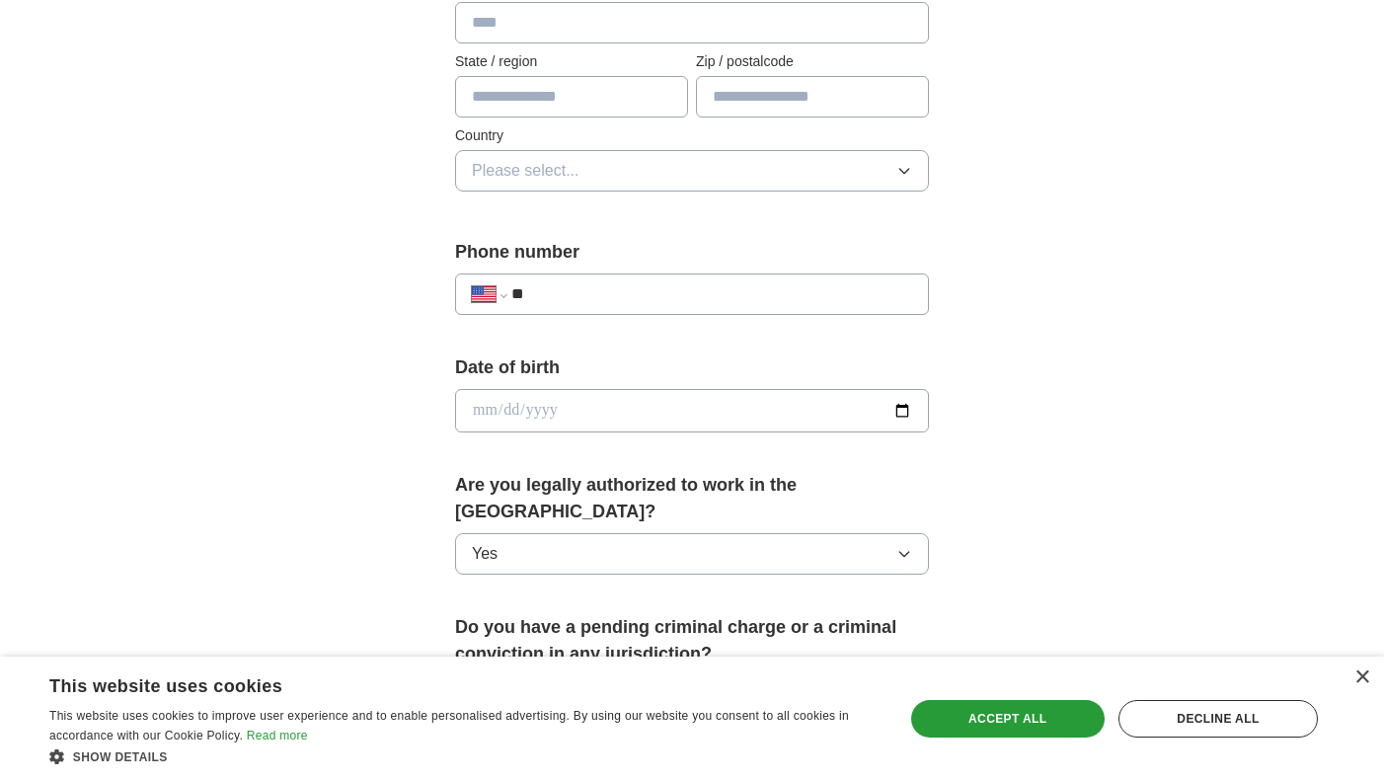
scroll to position [554, 0]
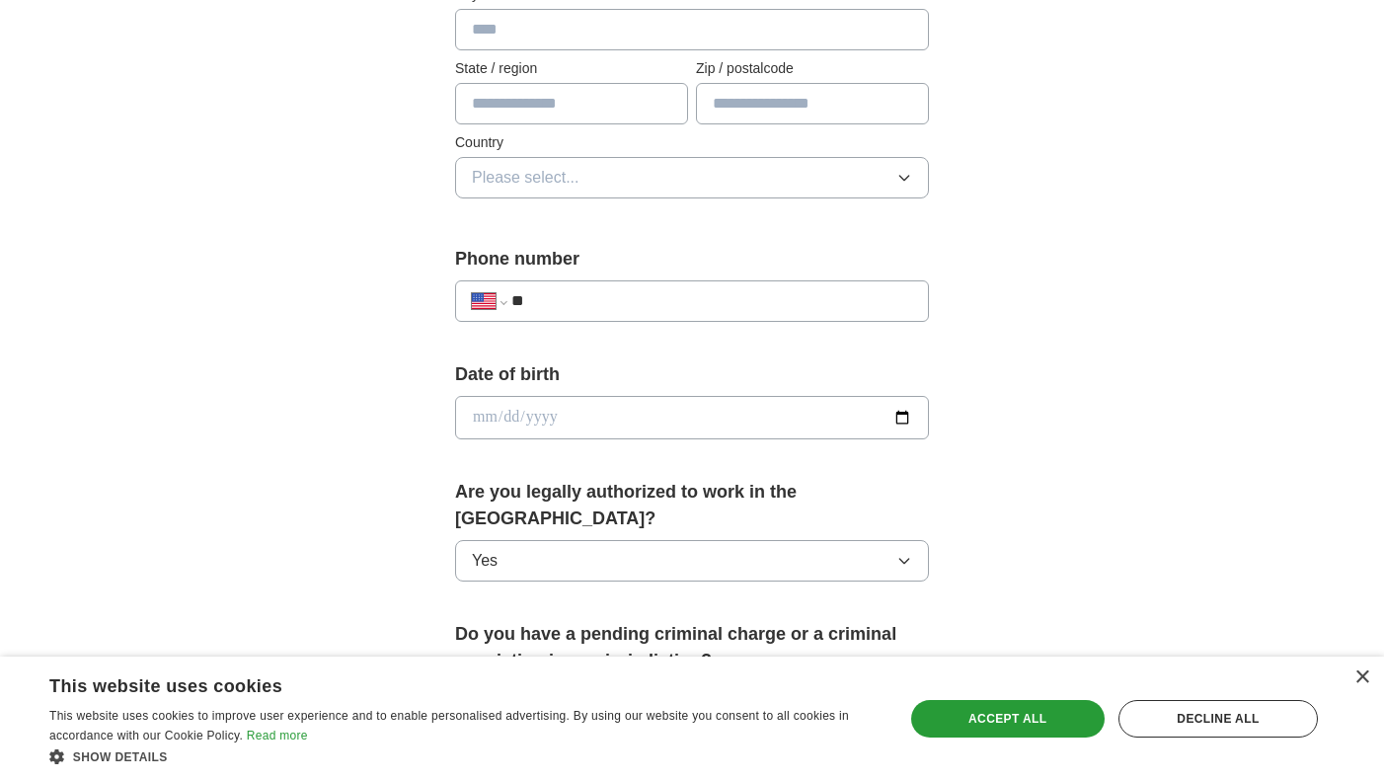
click at [819, 324] on div "**********" at bounding box center [692, 292] width 474 height 92
click at [819, 307] on input "**" at bounding box center [711, 301] width 401 height 24
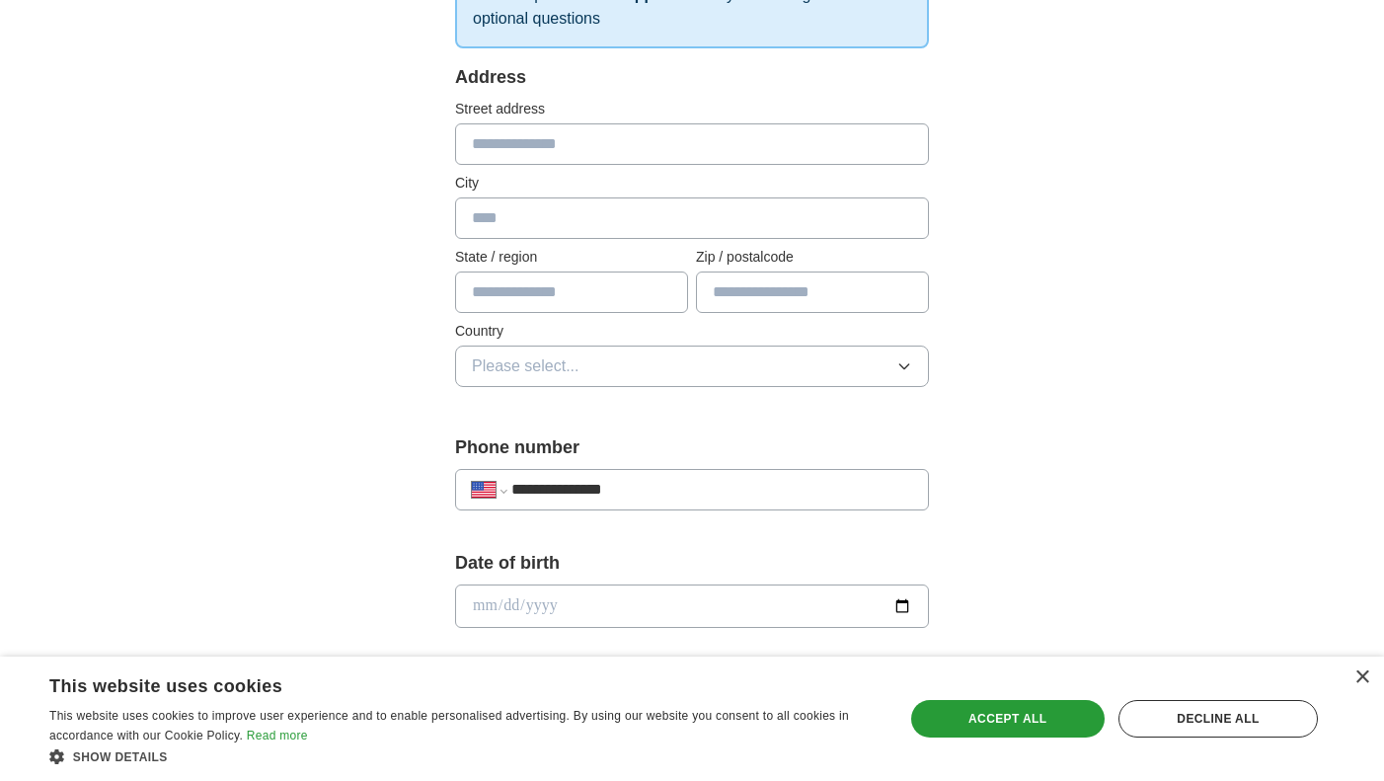
scroll to position [330, 0]
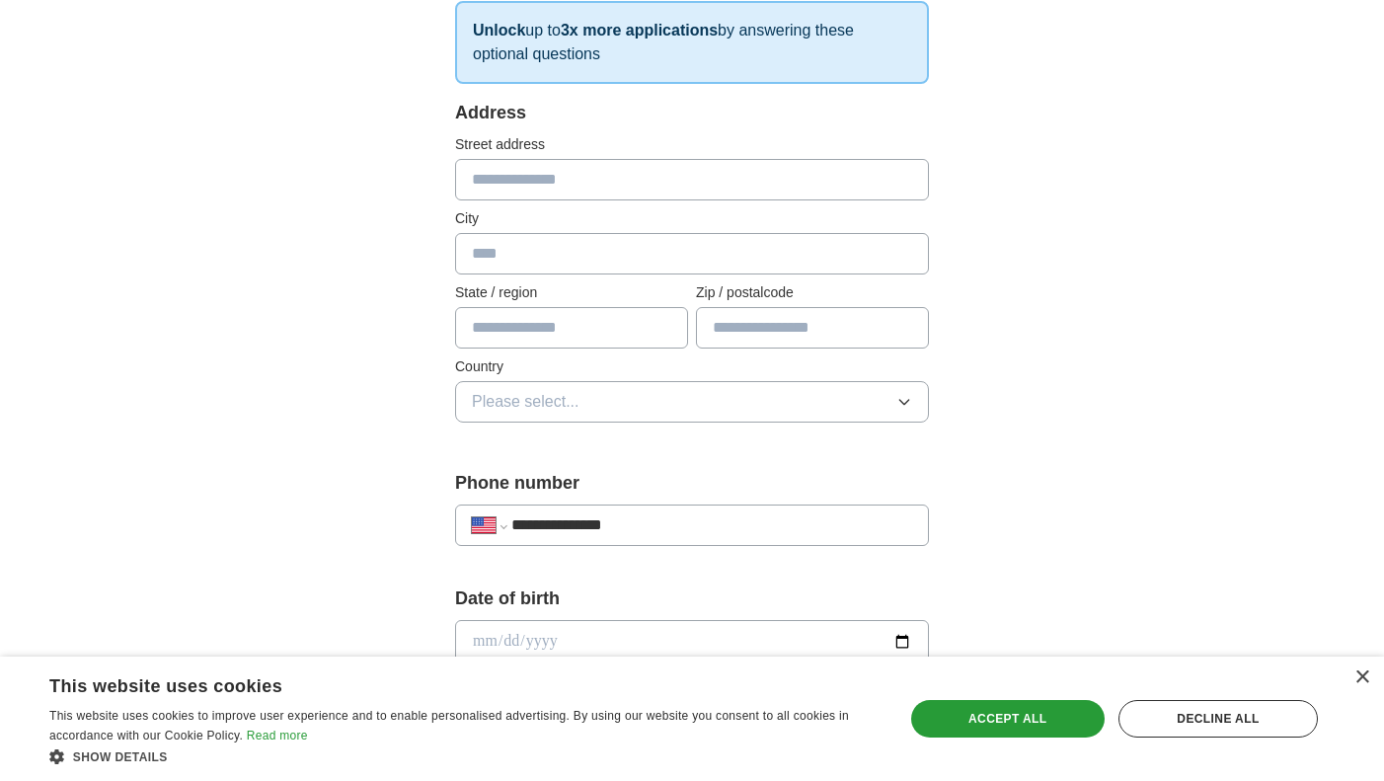
type input "**********"
click at [754, 171] on input "text" at bounding box center [692, 179] width 474 height 41
type input "**********"
click at [717, 251] on input "text" at bounding box center [692, 253] width 474 height 41
type input "********"
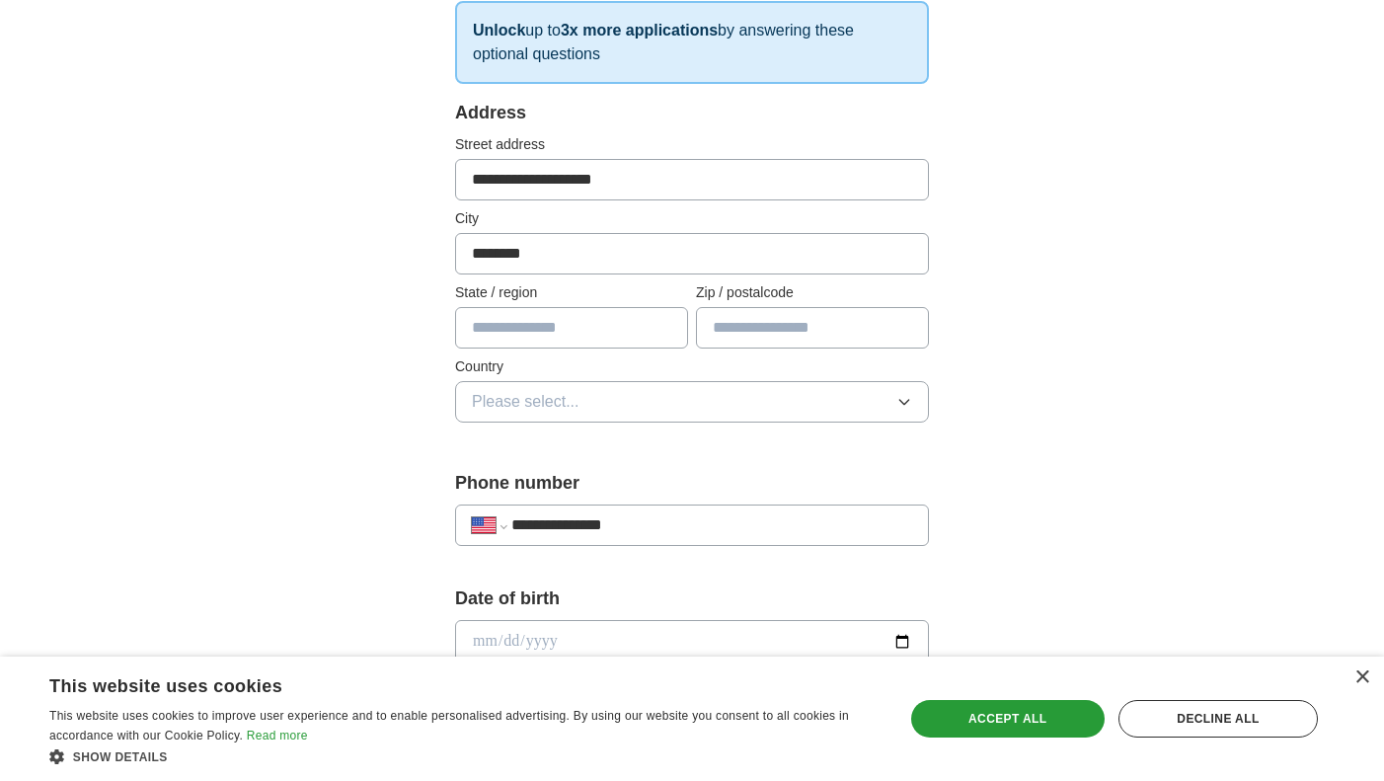
click at [644, 327] on input "text" at bounding box center [571, 327] width 233 height 41
type input "**"
click at [805, 327] on input "text" at bounding box center [812, 327] width 233 height 41
type input "*****"
click at [765, 401] on button "Please select..." at bounding box center [692, 401] width 474 height 41
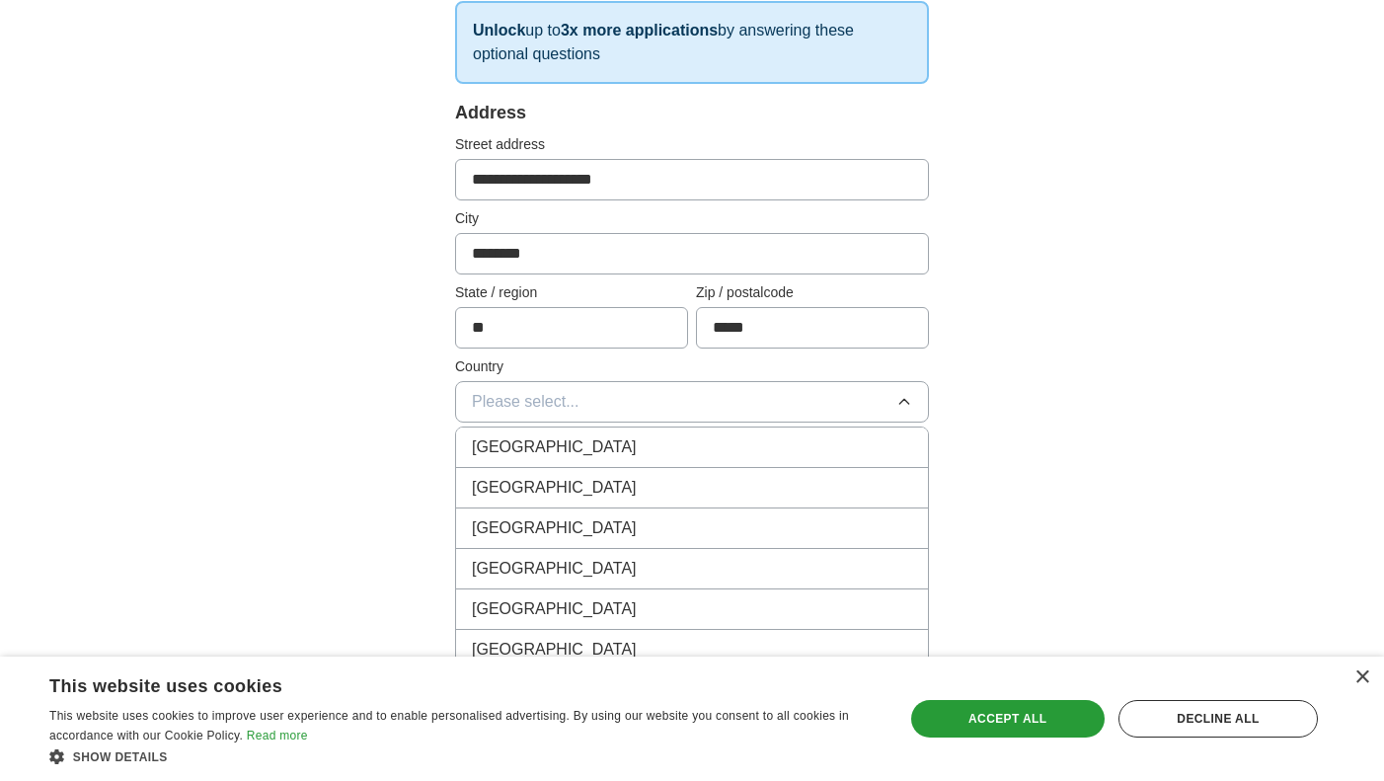
click at [722, 477] on div "United States" at bounding box center [692, 488] width 440 height 24
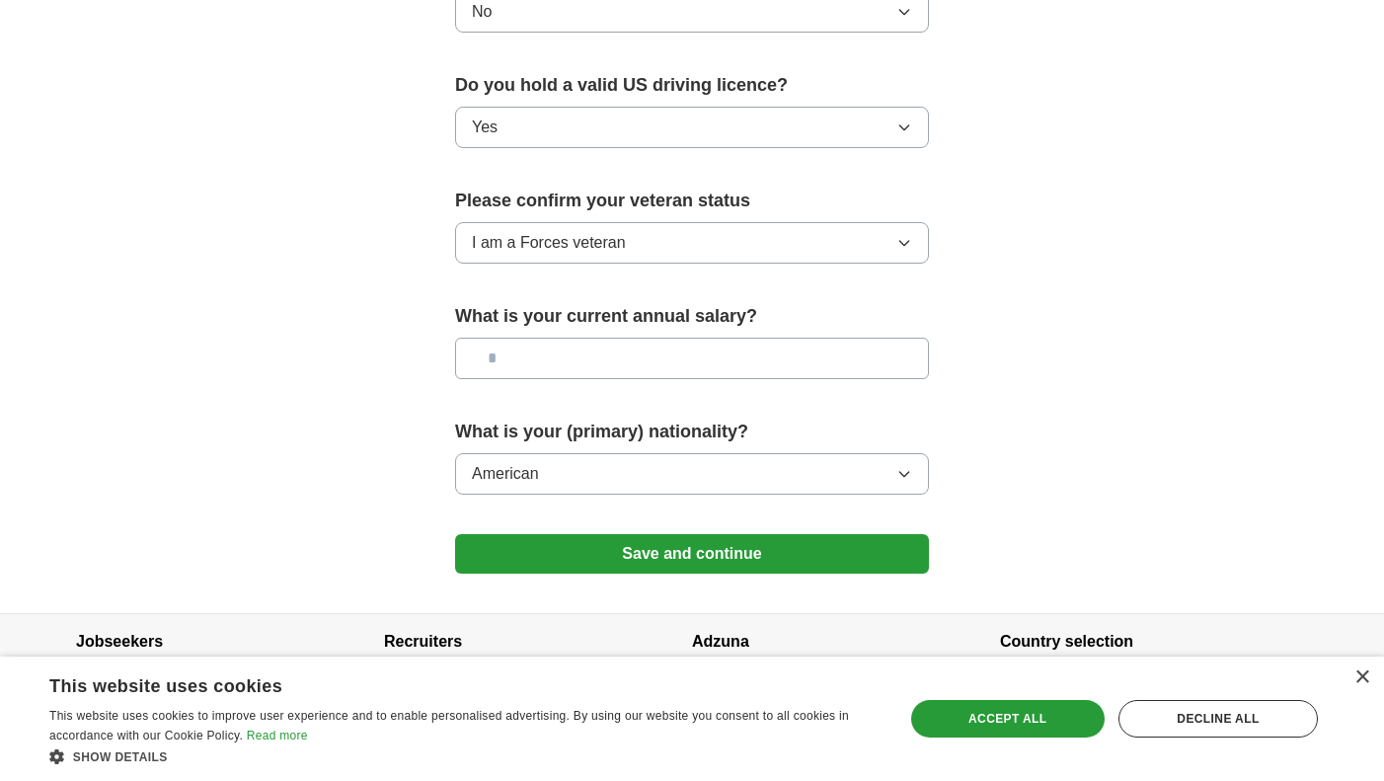
scroll to position [1250, 0]
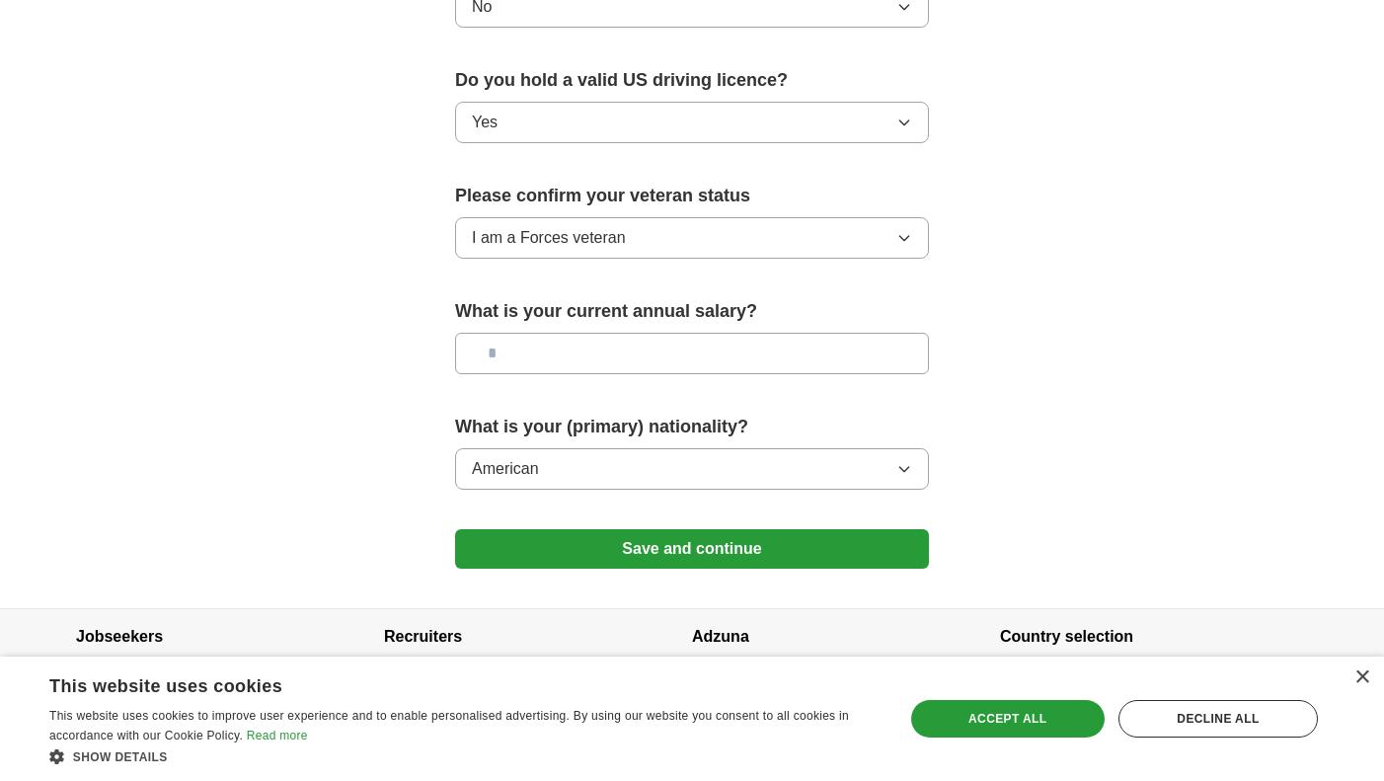
click at [488, 529] on button "Save and continue" at bounding box center [692, 548] width 474 height 39
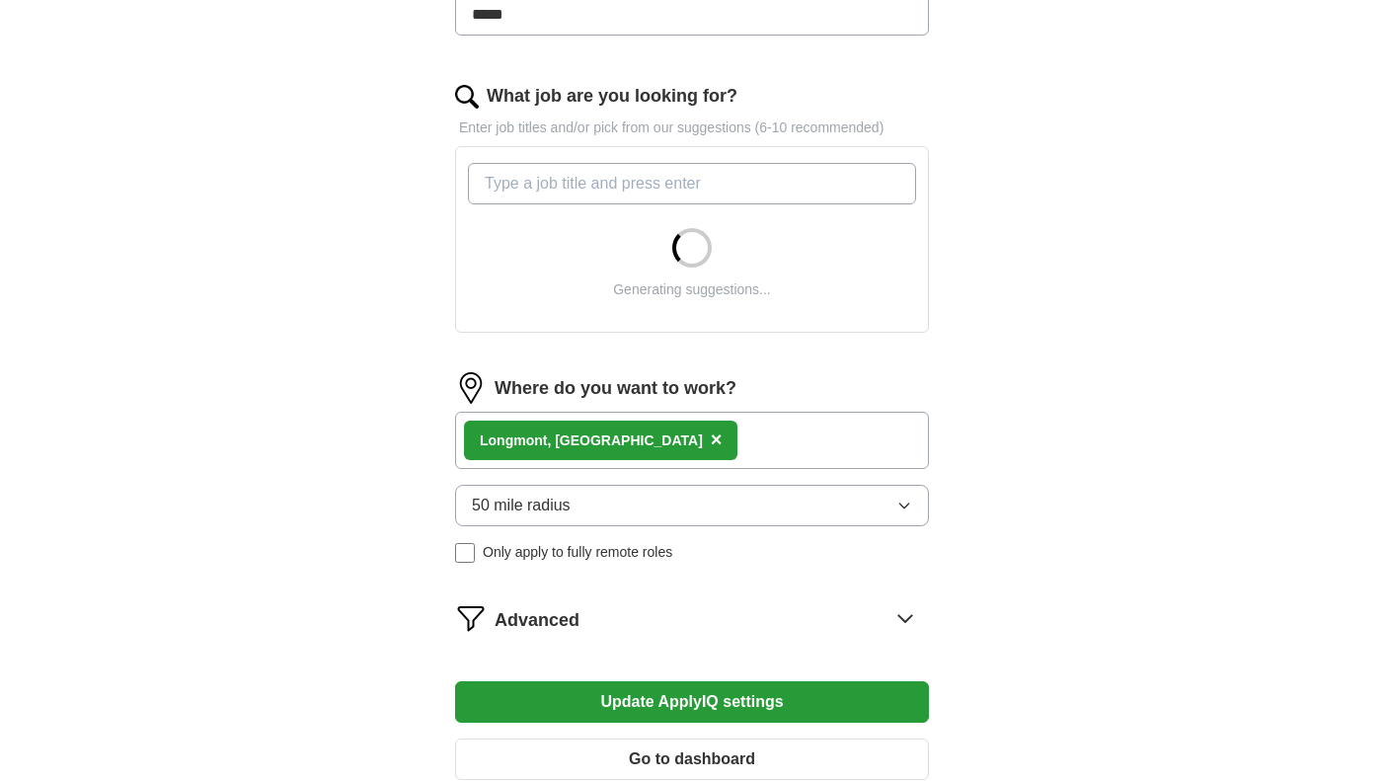
scroll to position [624, 0]
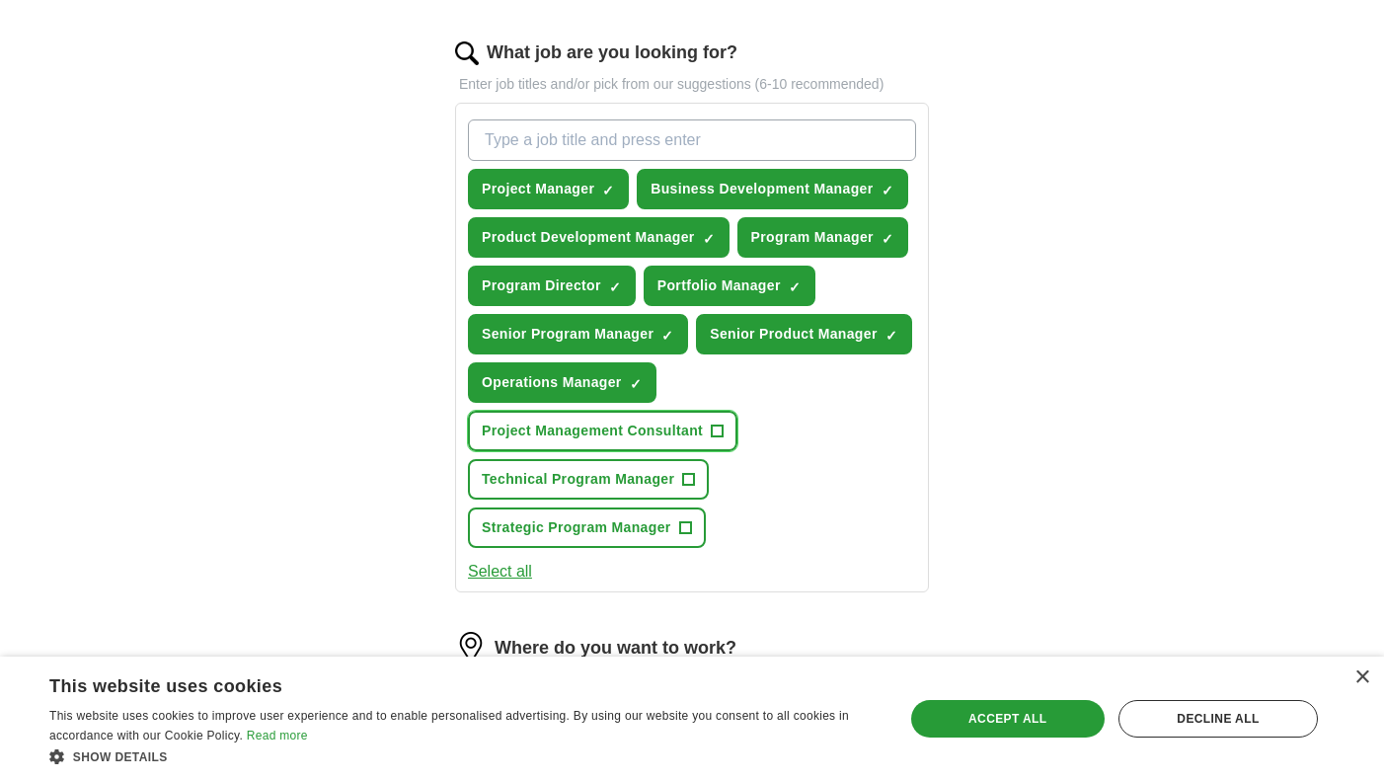
click at [726, 428] on button "Project Management Consultant +" at bounding box center [603, 431] width 270 height 40
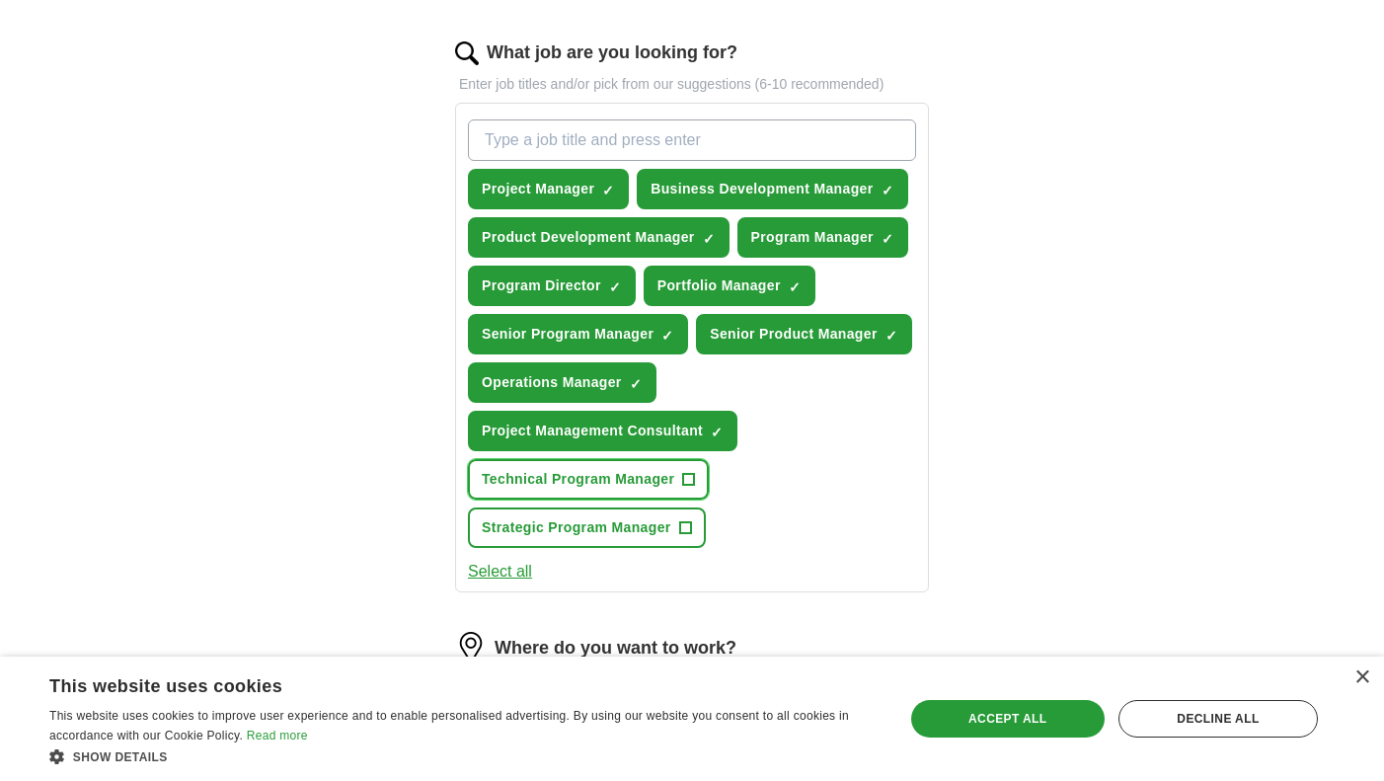
click at [693, 483] on span "+" at bounding box center [689, 480] width 12 height 16
click at [686, 528] on span "+" at bounding box center [685, 528] width 12 height 16
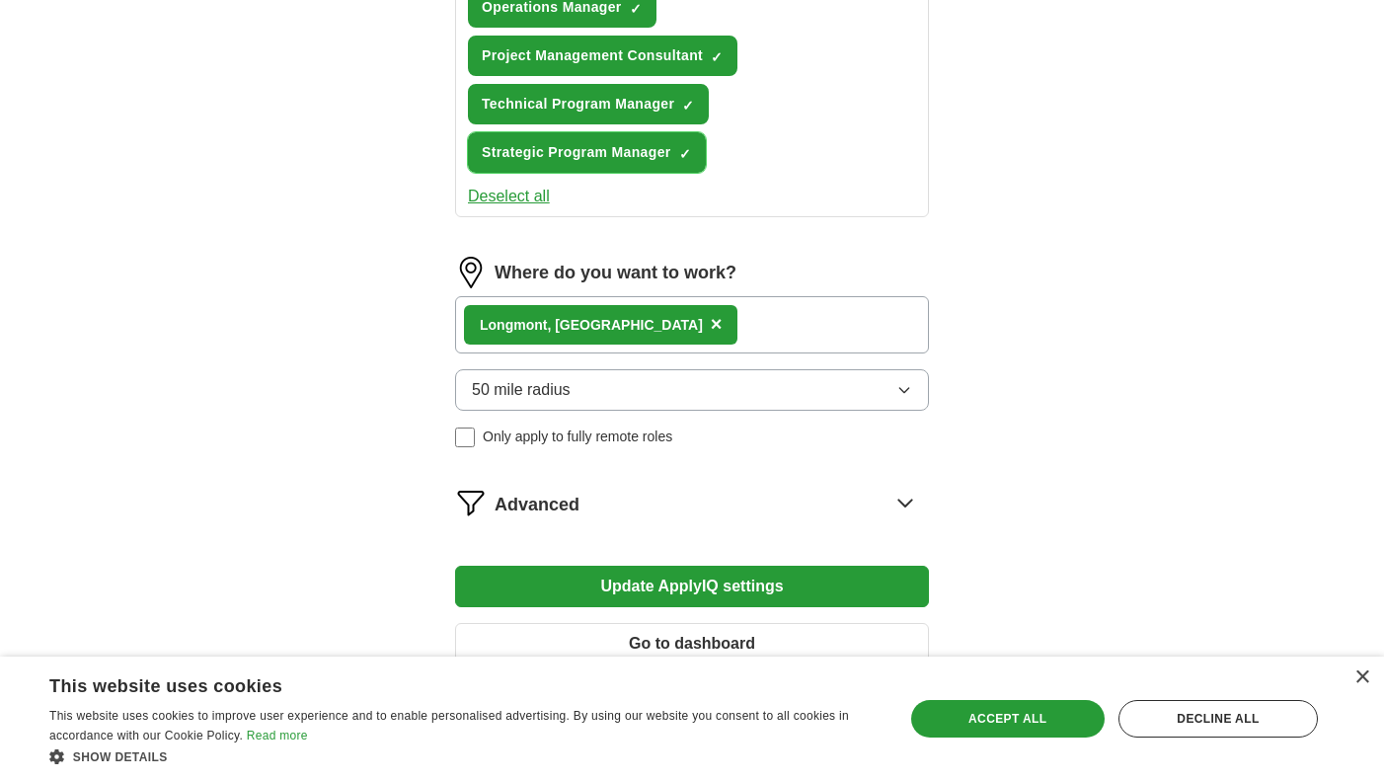
scroll to position [1118, 0]
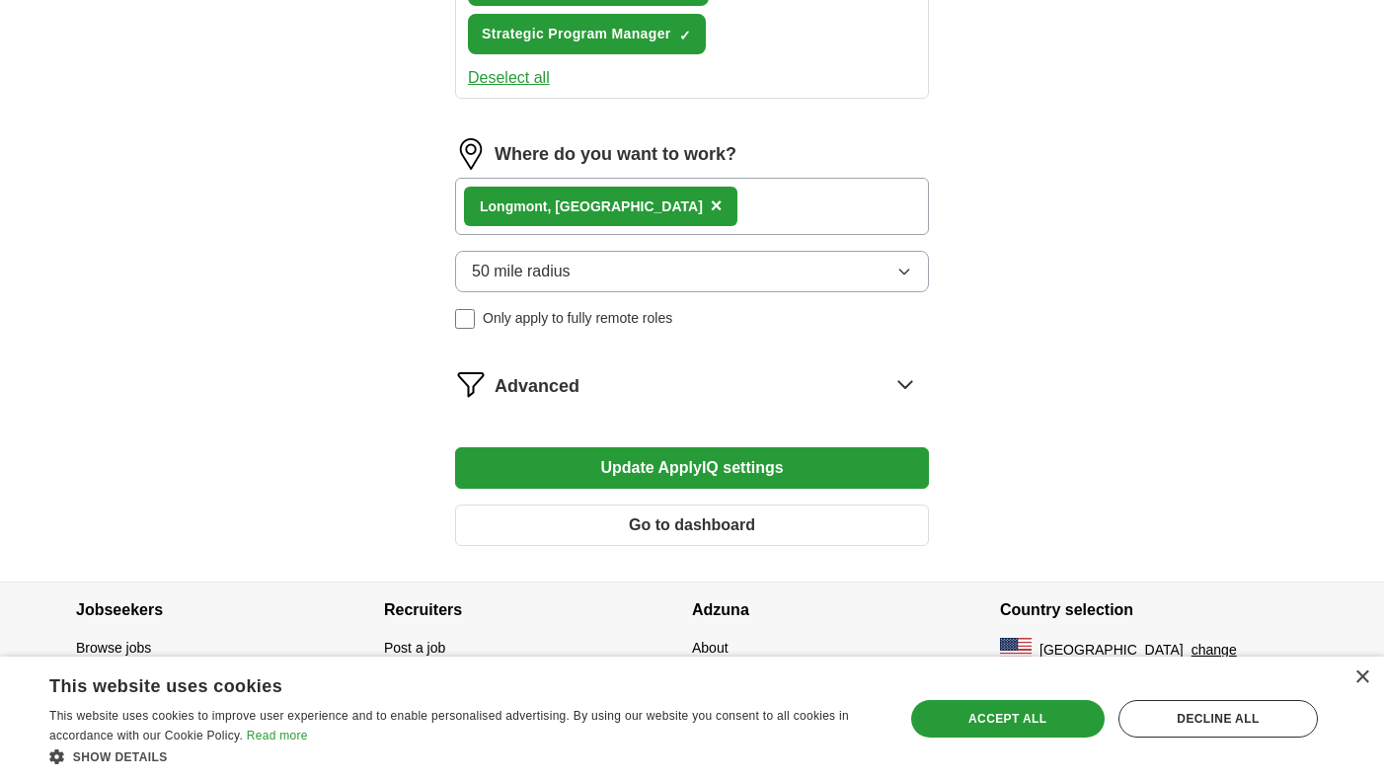
click at [796, 477] on button "Update ApplyIQ settings" at bounding box center [692, 467] width 474 height 41
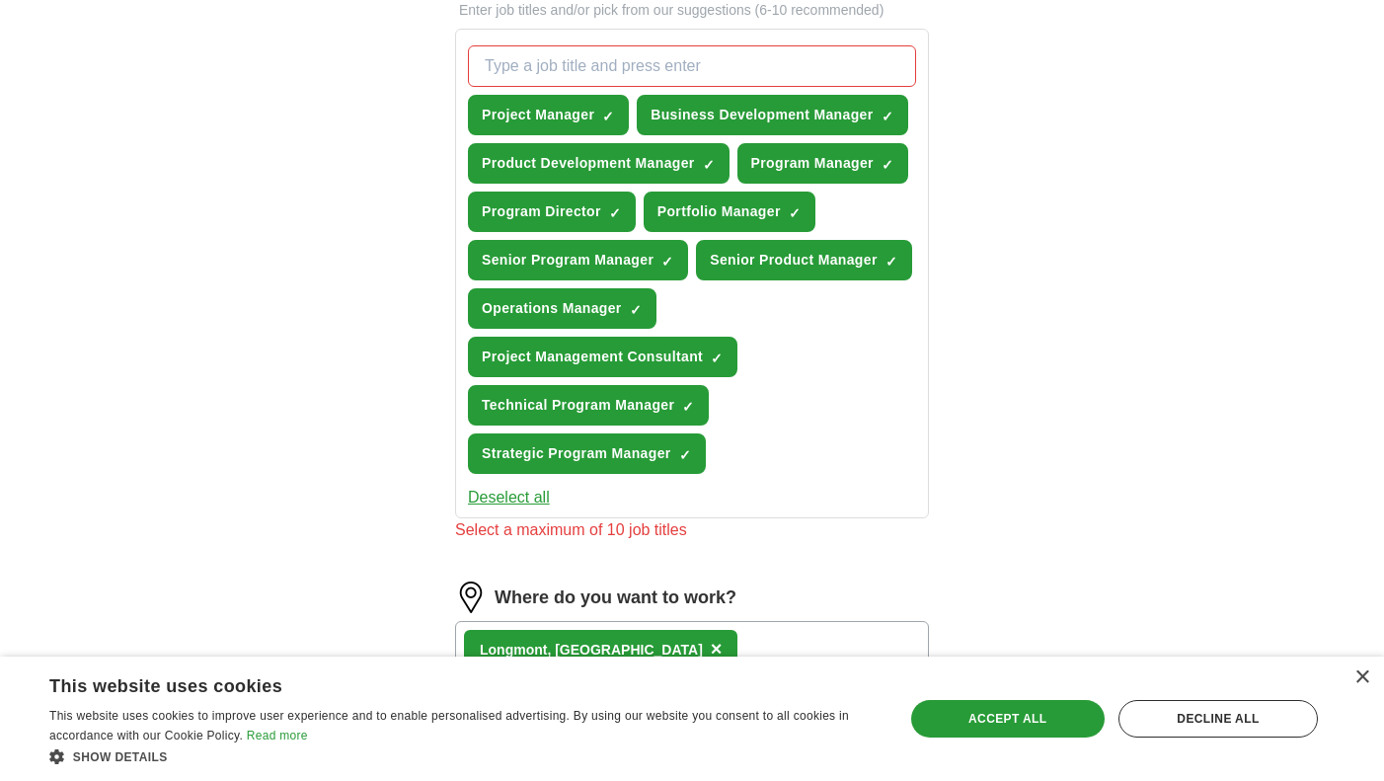
scroll to position [693, 0]
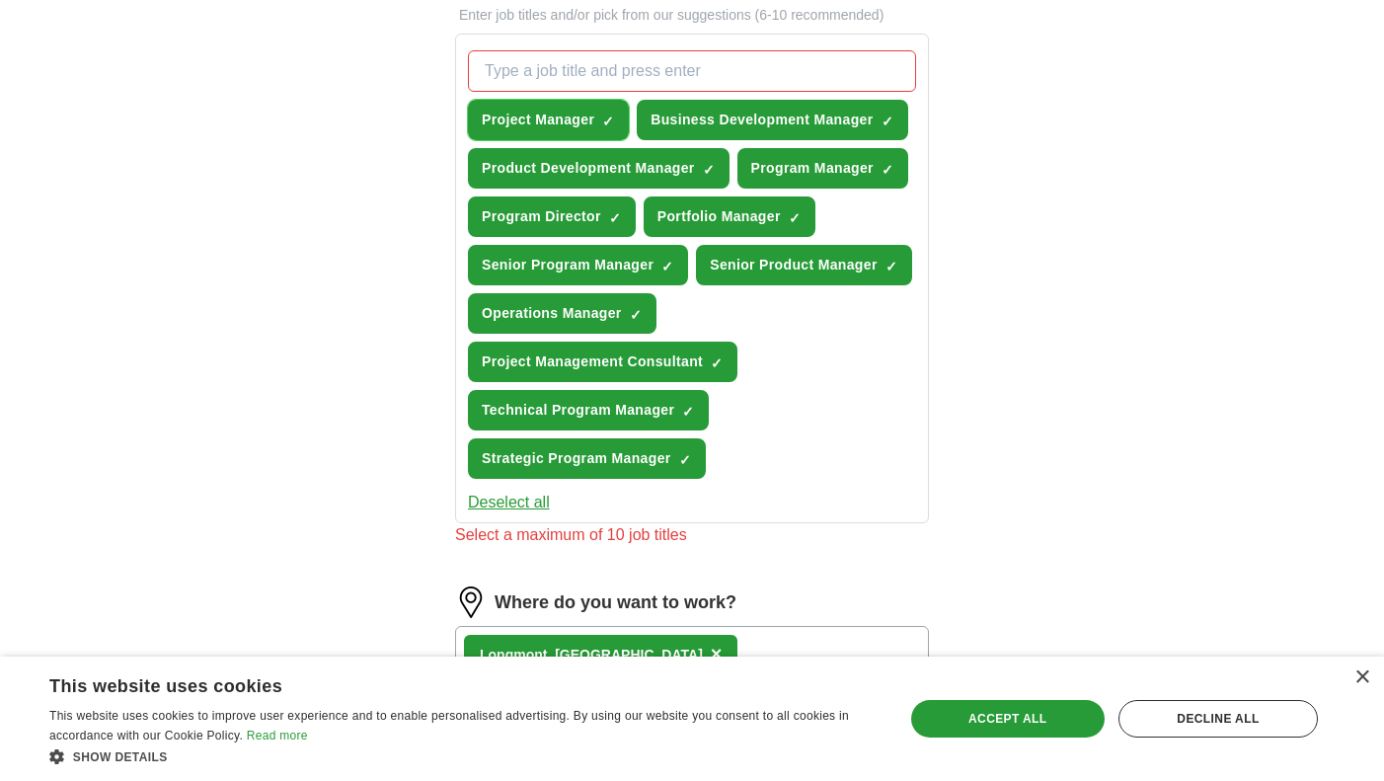
click at [615, 117] on span "✓ ×" at bounding box center [608, 121] width 13 height 12
click at [0, 0] on span "×" at bounding box center [0, 0] width 0 height 0
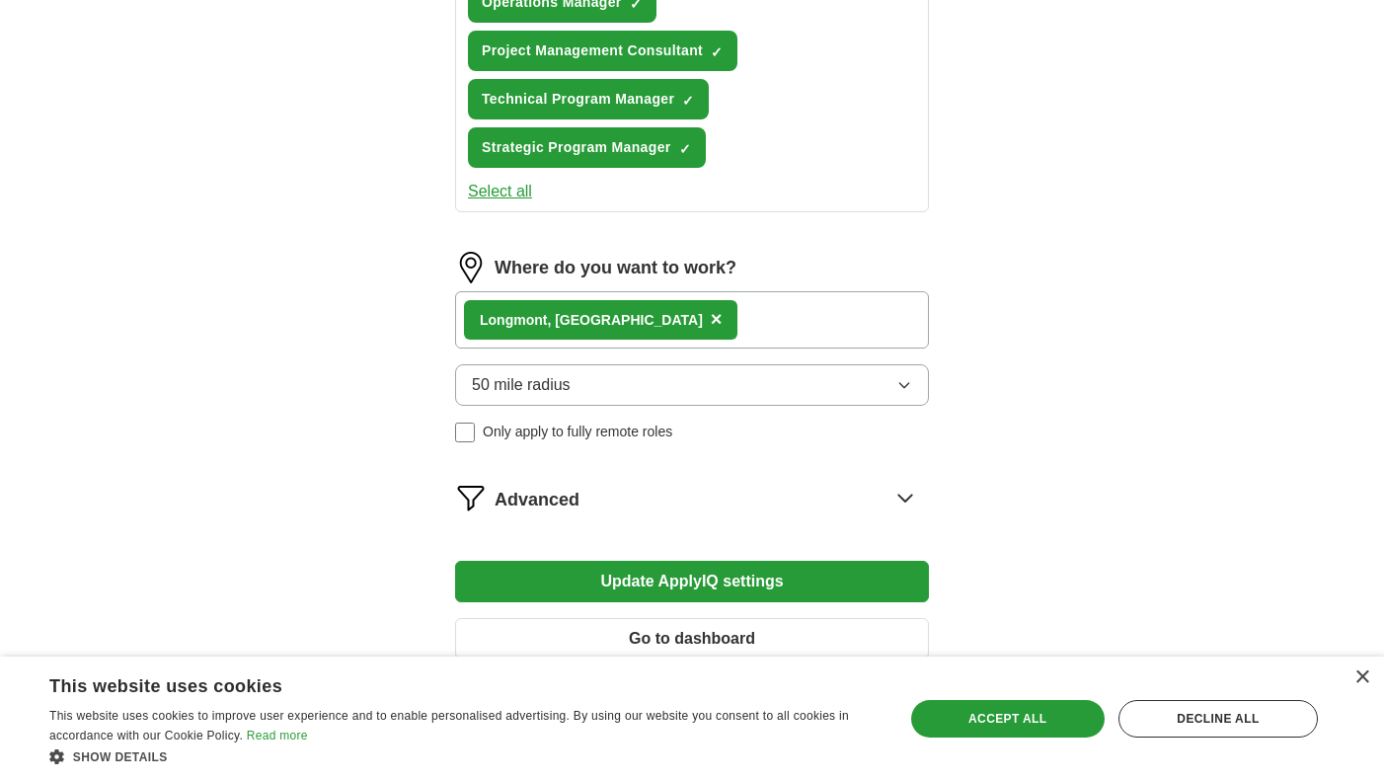
scroll to position [1118, 0]
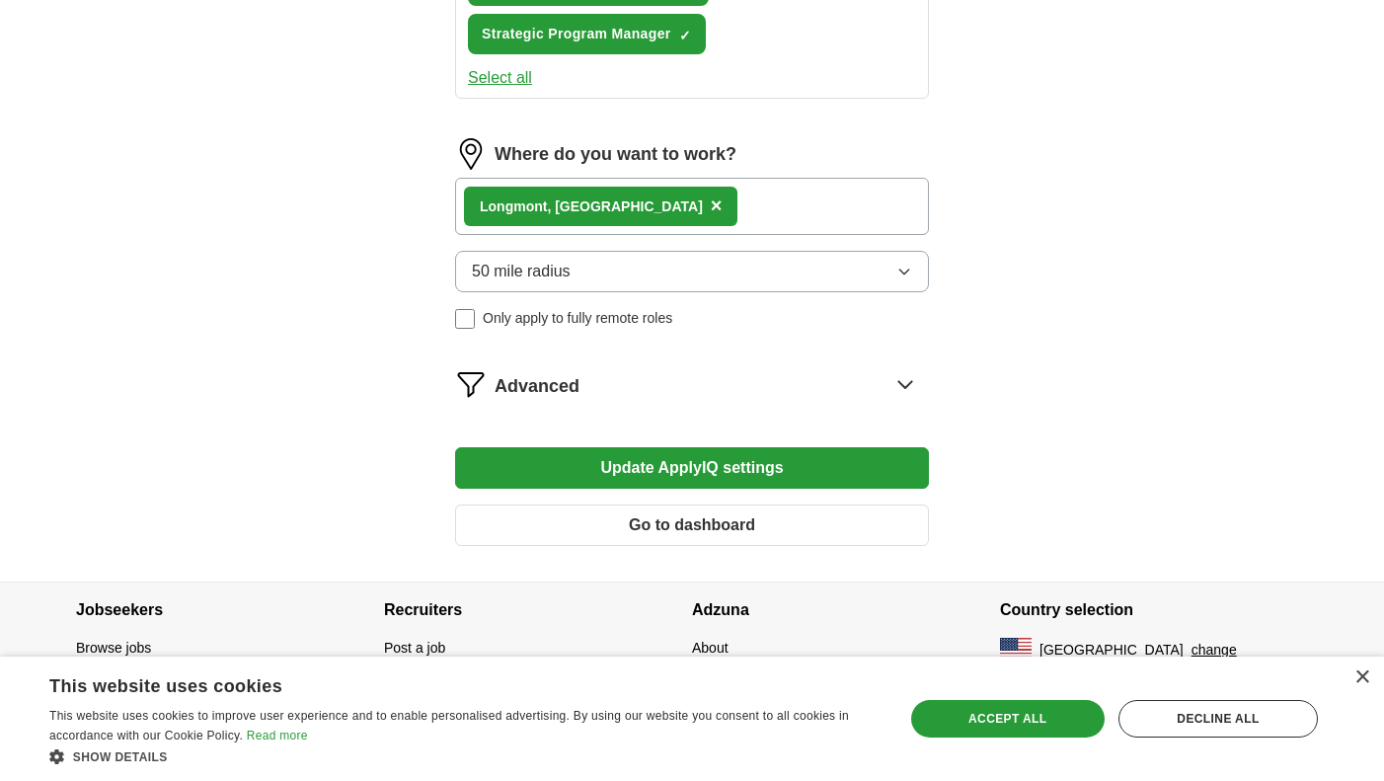
click at [776, 462] on button "Update ApplyIQ settings" at bounding box center [692, 467] width 474 height 41
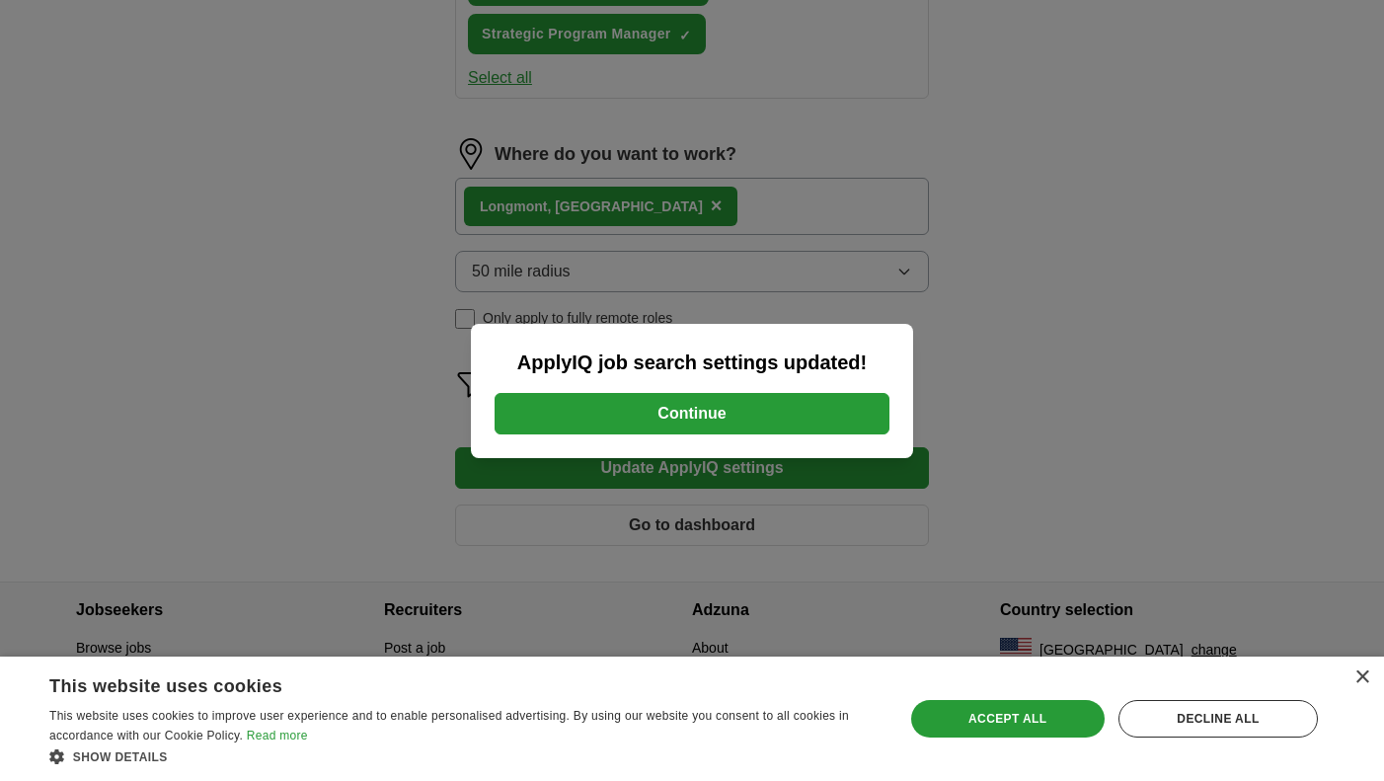
click at [776, 408] on button "Continue" at bounding box center [692, 413] width 395 height 41
